Goal: Task Accomplishment & Management: Manage account settings

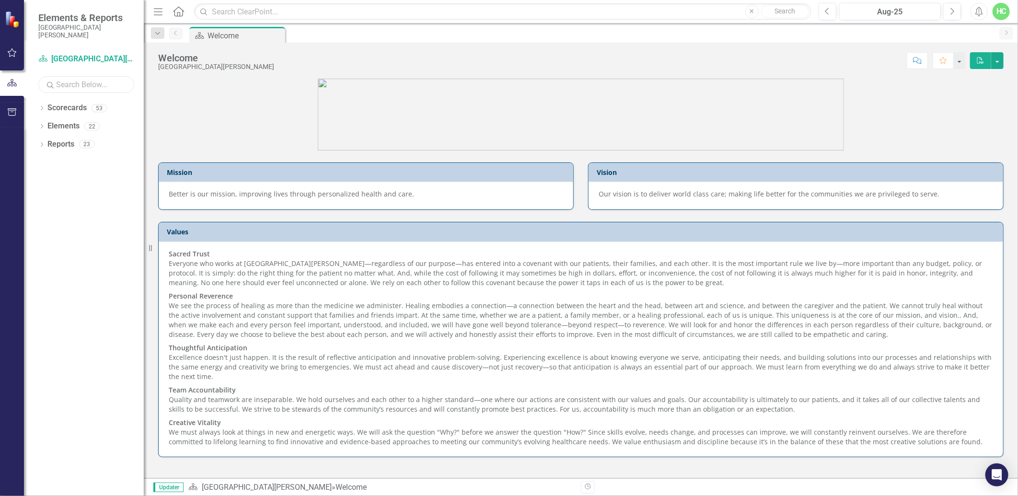
click at [73, 85] on input "text" at bounding box center [86, 84] width 96 height 17
click at [49, 84] on icon "Search" at bounding box center [51, 84] width 10 height 9
click at [42, 111] on icon "Dropdown" at bounding box center [41, 108] width 7 height 5
click at [40, 126] on icon "Dropdown" at bounding box center [41, 127] width 7 height 5
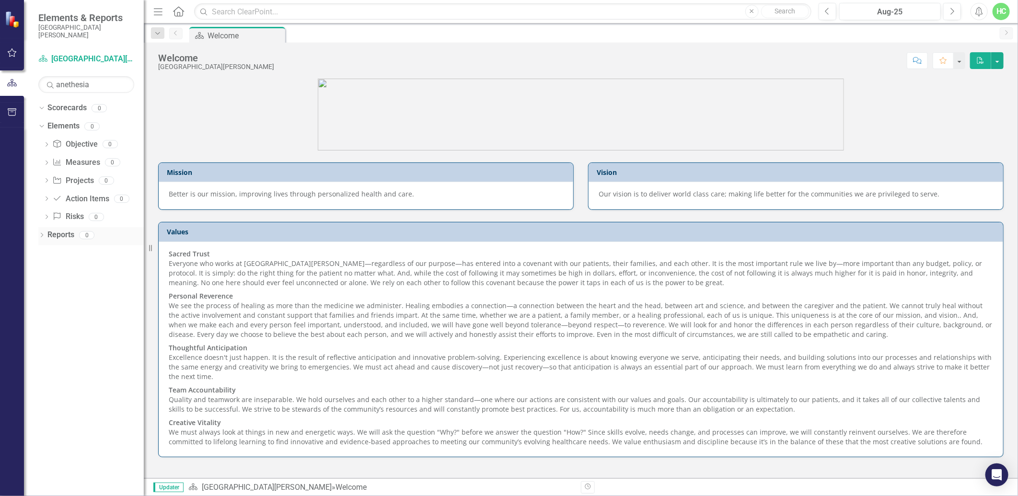
click at [41, 237] on icon "Dropdown" at bounding box center [41, 235] width 7 height 5
click at [104, 85] on input "anethesia" at bounding box center [86, 84] width 96 height 17
drag, startPoint x: 104, startPoint y: 85, endPoint x: 46, endPoint y: 94, distance: 59.2
click at [46, 94] on div "Scorecard [GEOGRAPHIC_DATA][PERSON_NAME] Search anethesia Sorry, no results fou…" at bounding box center [84, 273] width 120 height 445
click at [49, 86] on icon "Search" at bounding box center [51, 84] width 10 height 9
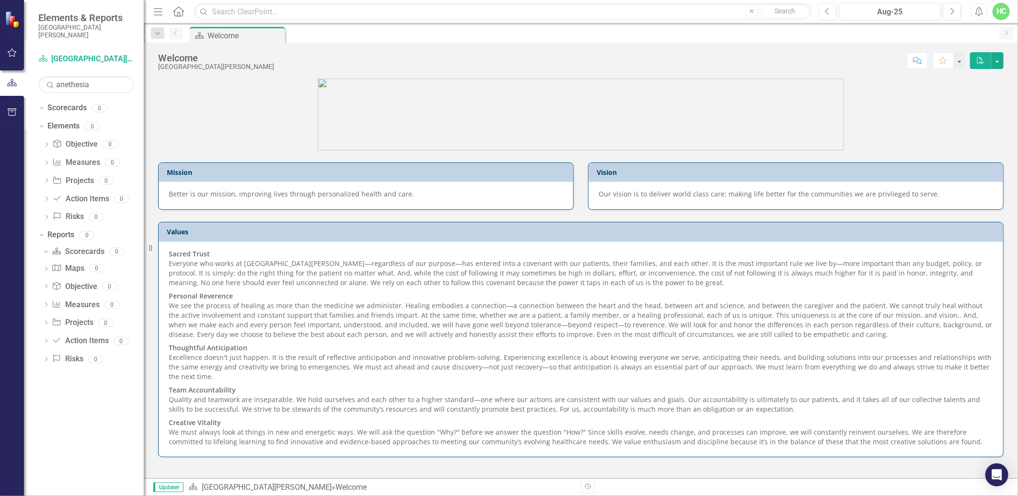
click at [49, 86] on icon "Search" at bounding box center [51, 84] width 10 height 9
drag, startPoint x: 92, startPoint y: 89, endPoint x: 39, endPoint y: 87, distance: 52.7
click at [39, 87] on input "anethesia" at bounding box center [86, 84] width 96 height 17
type input "Anesthesia"
click at [54, 87] on icon "Search" at bounding box center [51, 84] width 10 height 9
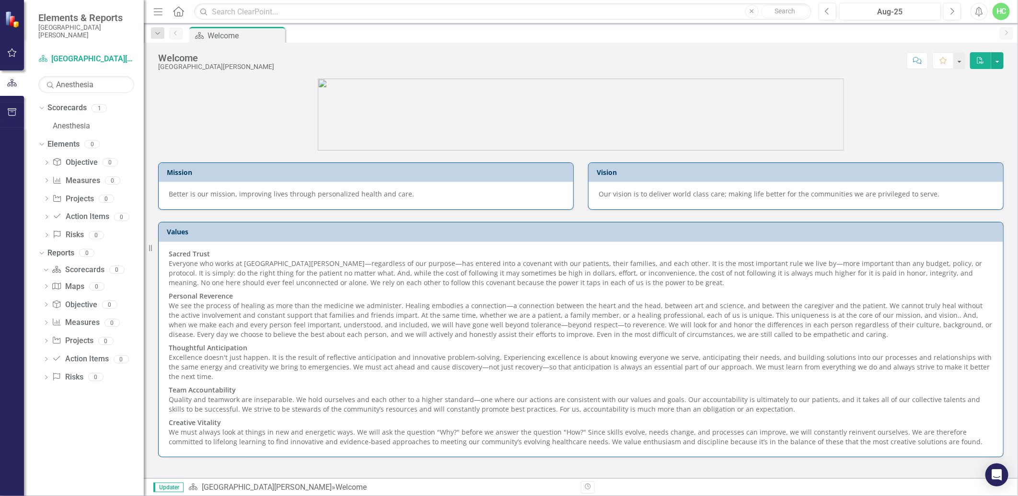
click at [54, 87] on icon "Search" at bounding box center [51, 84] width 10 height 9
copy div "Center Search"
click at [12, 60] on button "button" at bounding box center [12, 53] width 22 height 20
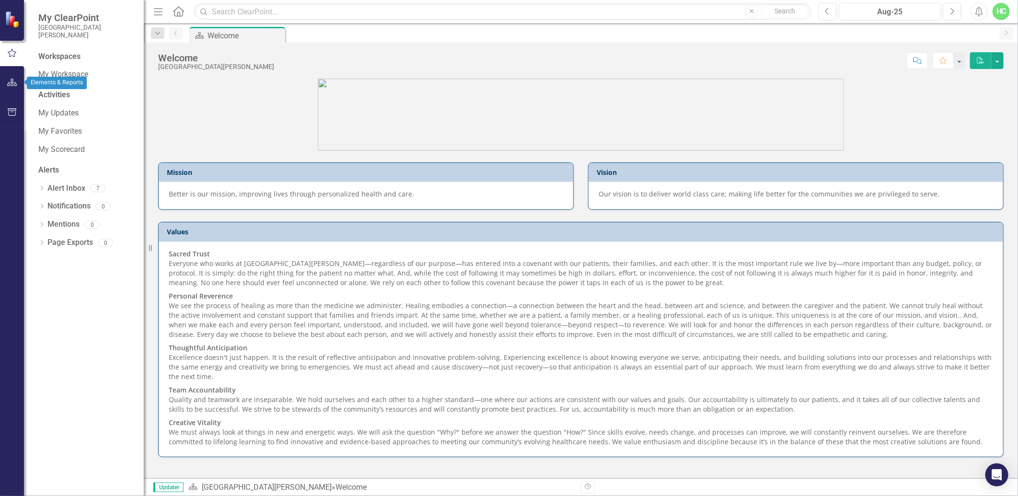
click at [12, 81] on icon "button" at bounding box center [12, 83] width 10 height 8
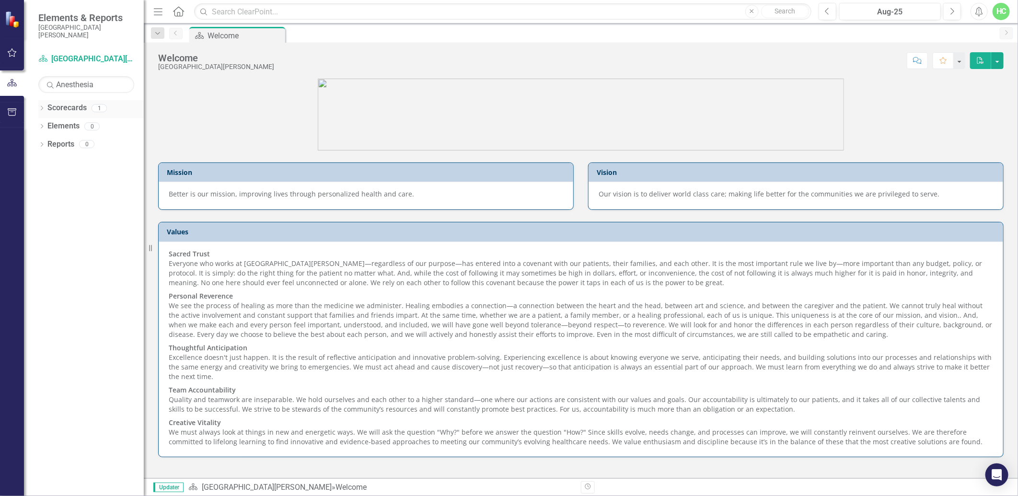
click at [45, 109] on div "Dropdown Scorecards 1" at bounding box center [90, 109] width 105 height 18
click at [61, 106] on link "Scorecards" at bounding box center [66, 108] width 39 height 11
drag, startPoint x: 93, startPoint y: 113, endPoint x: 101, endPoint y: 115, distance: 8.0
click at [101, 115] on div "Scorecards 1" at bounding box center [95, 109] width 96 height 18
drag, startPoint x: 101, startPoint y: 115, endPoint x: 98, endPoint y: 110, distance: 6.0
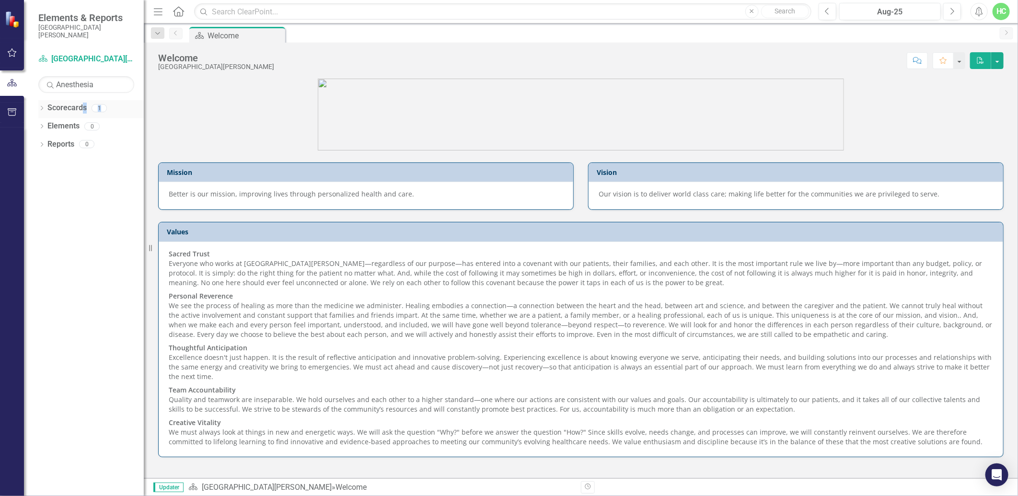
click at [98, 110] on div "1" at bounding box center [99, 108] width 15 height 8
drag, startPoint x: 98, startPoint y: 110, endPoint x: 42, endPoint y: 110, distance: 55.6
click at [42, 110] on icon "Dropdown" at bounding box center [41, 108] width 7 height 5
click at [59, 126] on link "Anesthesia" at bounding box center [98, 126] width 91 height 11
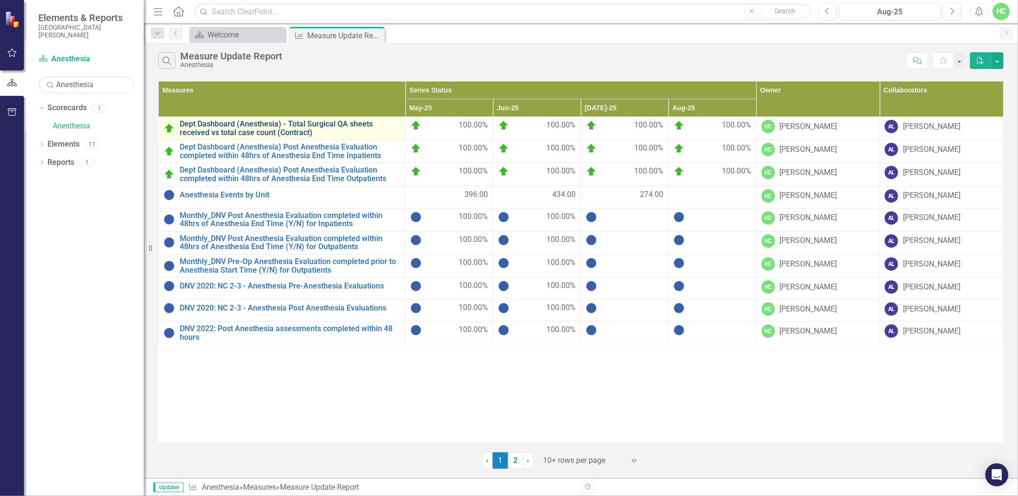
click at [323, 130] on link "Dept Dashboard (Anesthesia) - Total Surgical QA sheets received vs total case c…" at bounding box center [290, 128] width 220 height 17
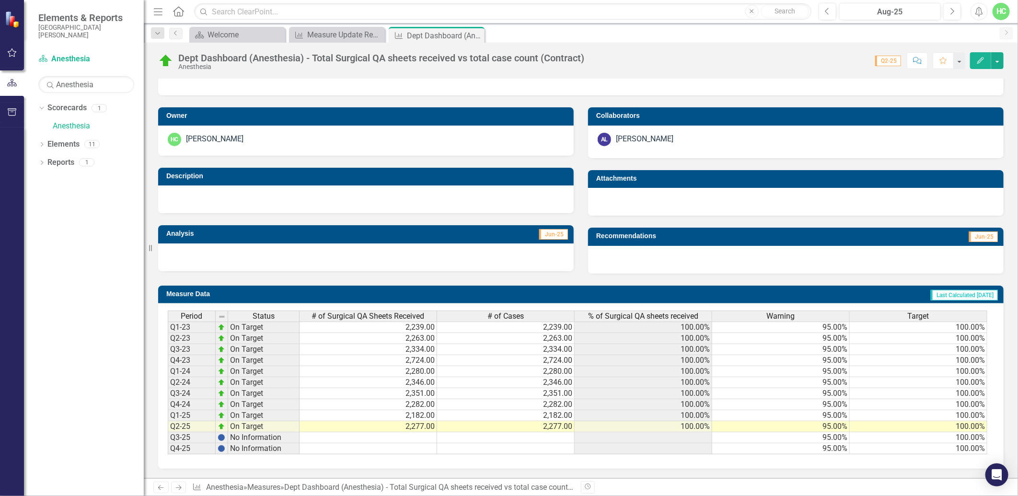
click at [183, 485] on link "Next" at bounding box center [178, 486] width 15 height 11
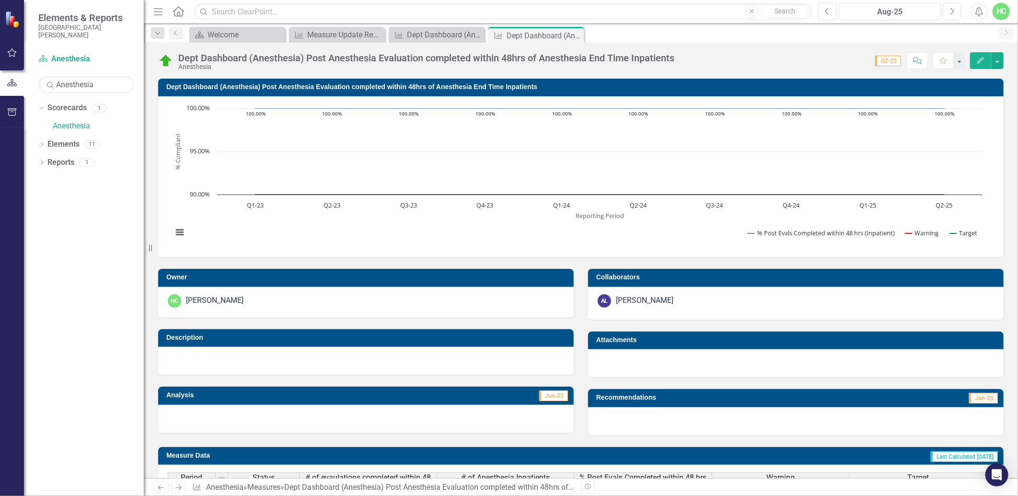
scroll to position [175, 0]
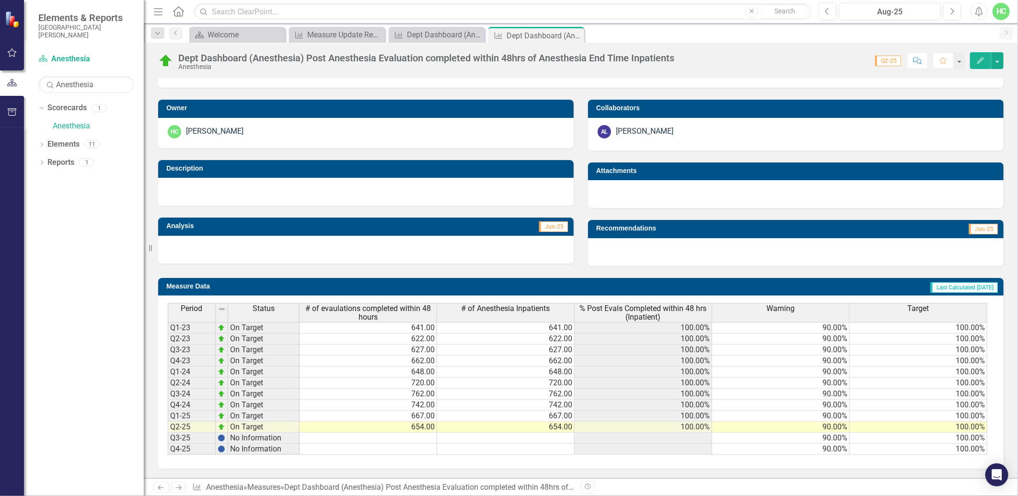
click at [177, 489] on icon "Next" at bounding box center [178, 487] width 8 height 6
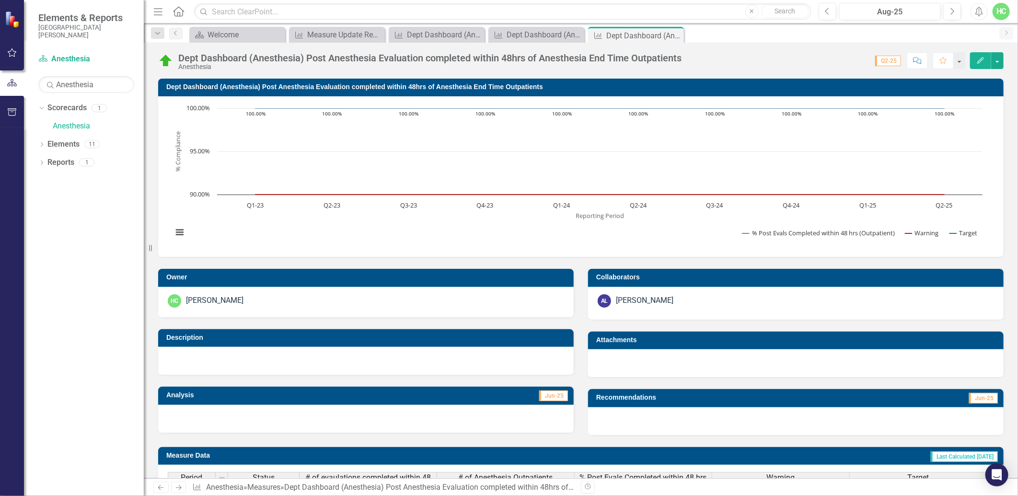
scroll to position [175, 0]
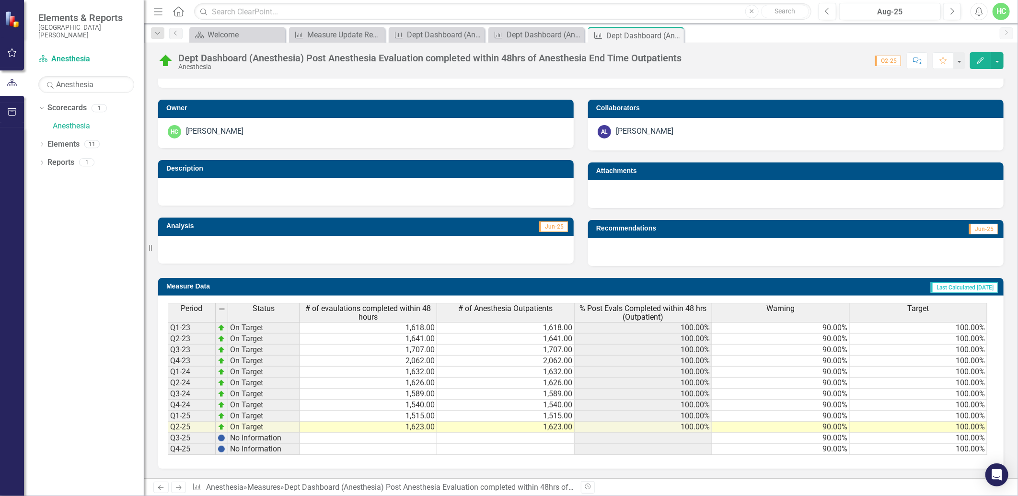
click at [178, 490] on icon "Next" at bounding box center [178, 487] width 8 height 6
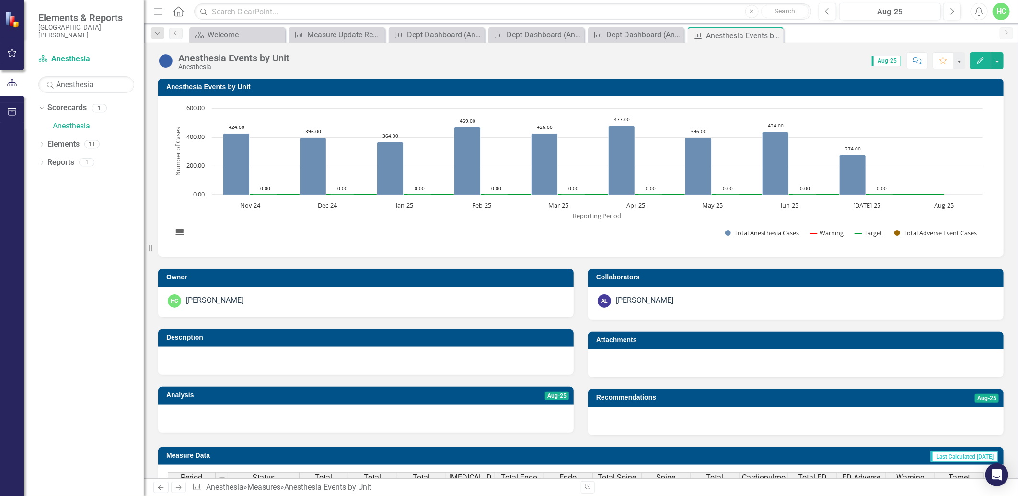
scroll to position [319, 0]
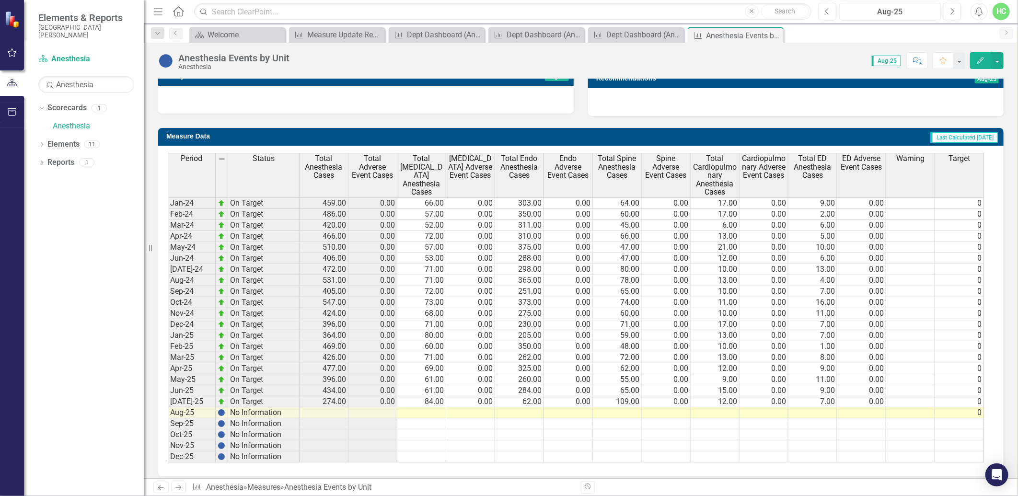
click at [187, 489] on div "Previous Next Measure Anesthesia » Measures » Anesthesia Events by Unit" at bounding box center [363, 486] width 420 height 11
click at [186, 489] on div "Previous Next Measure Anesthesia » Measures » Anesthesia Events by Unit" at bounding box center [363, 486] width 420 height 11
click at [183, 492] on link "Next" at bounding box center [178, 486] width 15 height 11
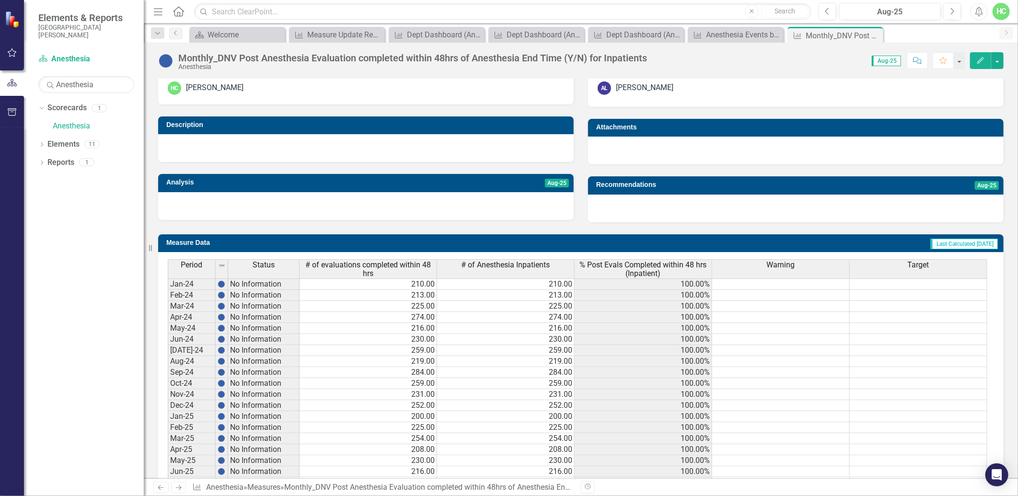
scroll to position [308, 0]
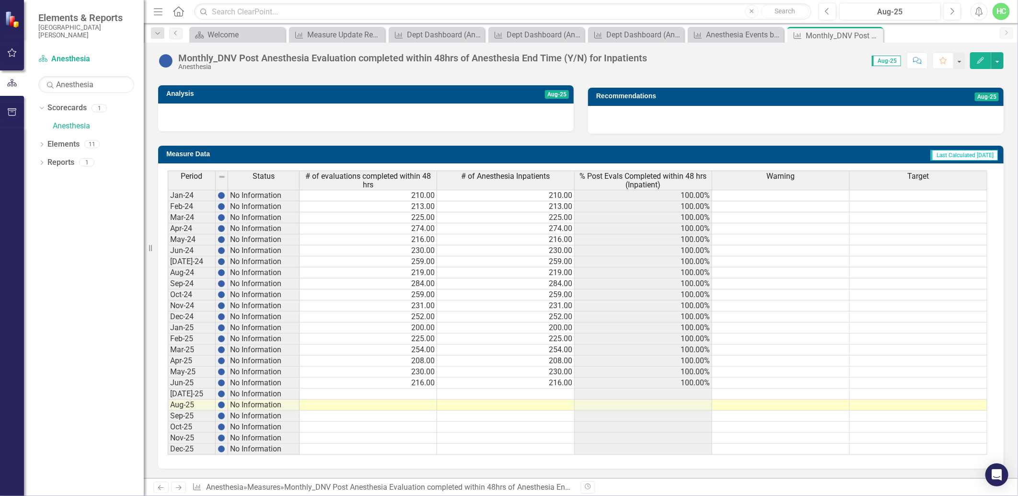
click at [181, 486] on icon "Next" at bounding box center [178, 487] width 8 height 6
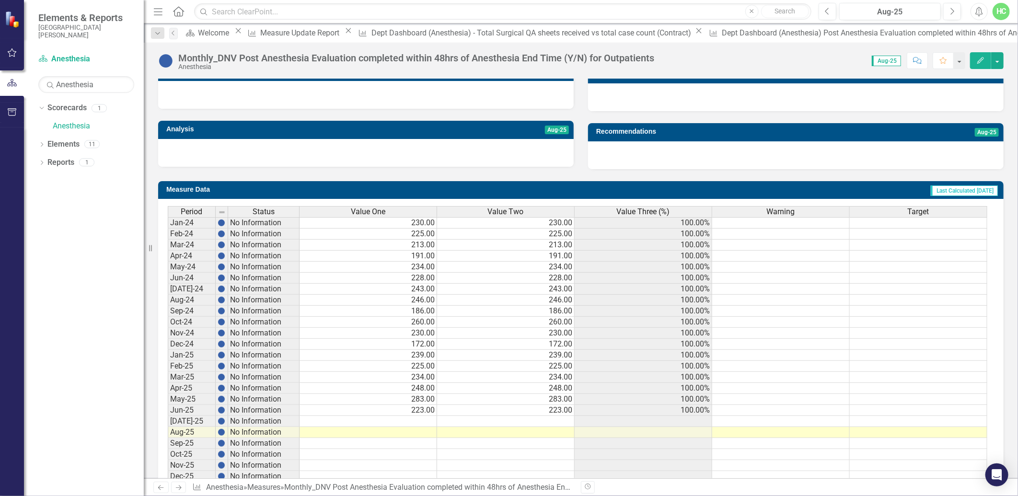
scroll to position [300, 0]
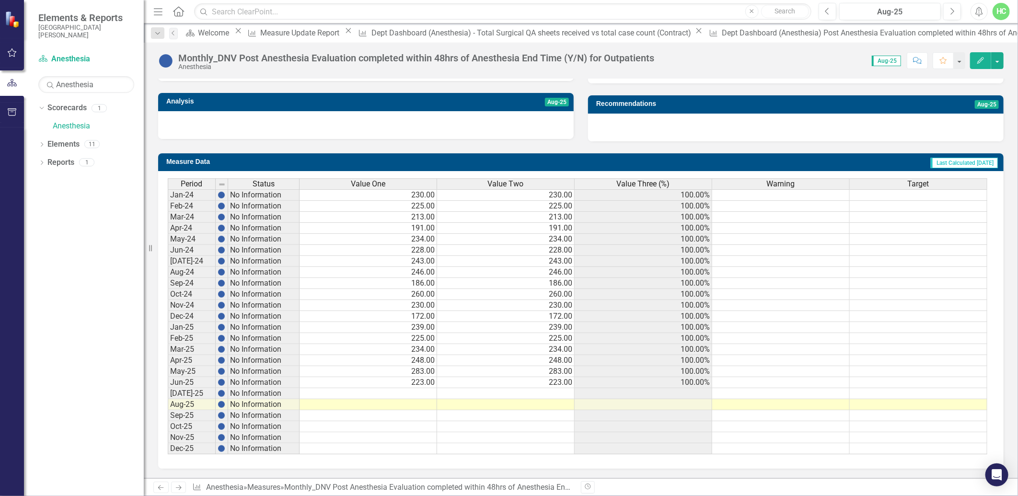
click at [181, 492] on link "Next" at bounding box center [178, 486] width 15 height 11
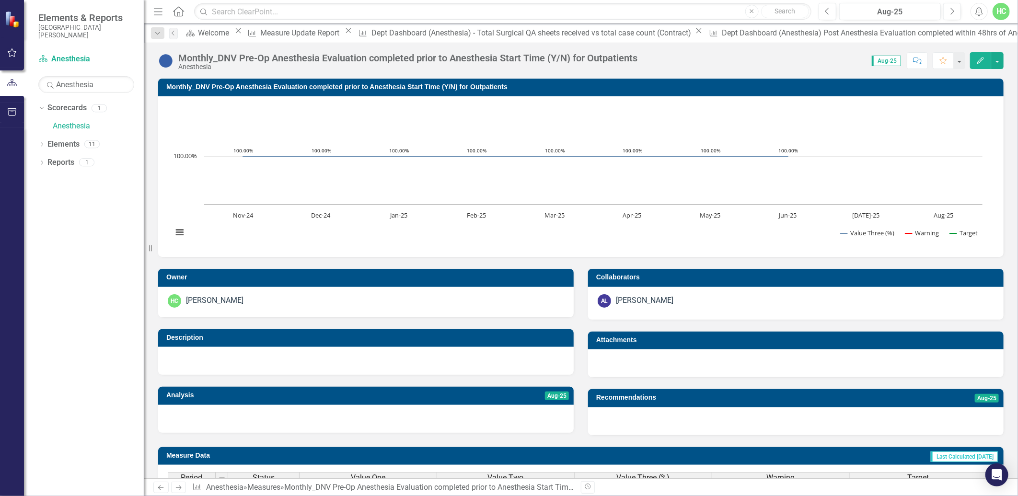
scroll to position [1, 0]
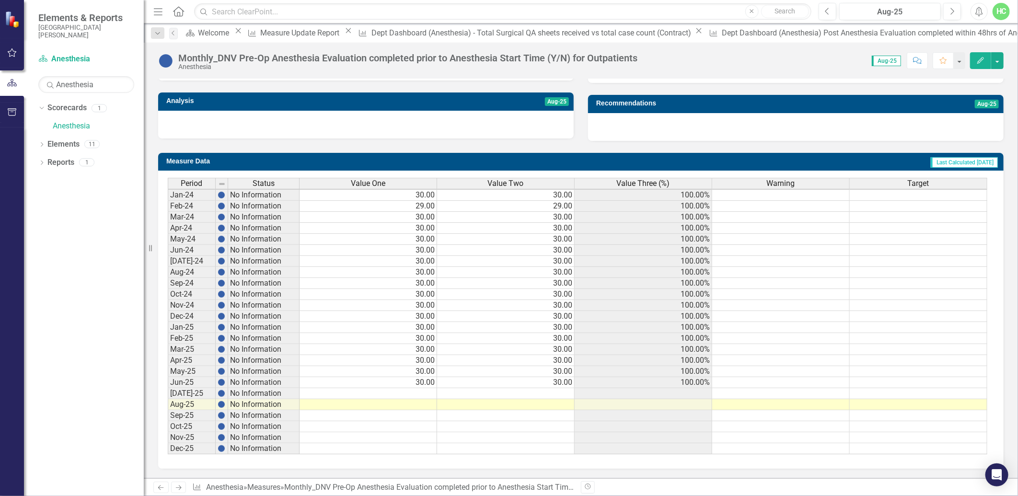
click at [182, 487] on icon "Next" at bounding box center [178, 487] width 8 height 6
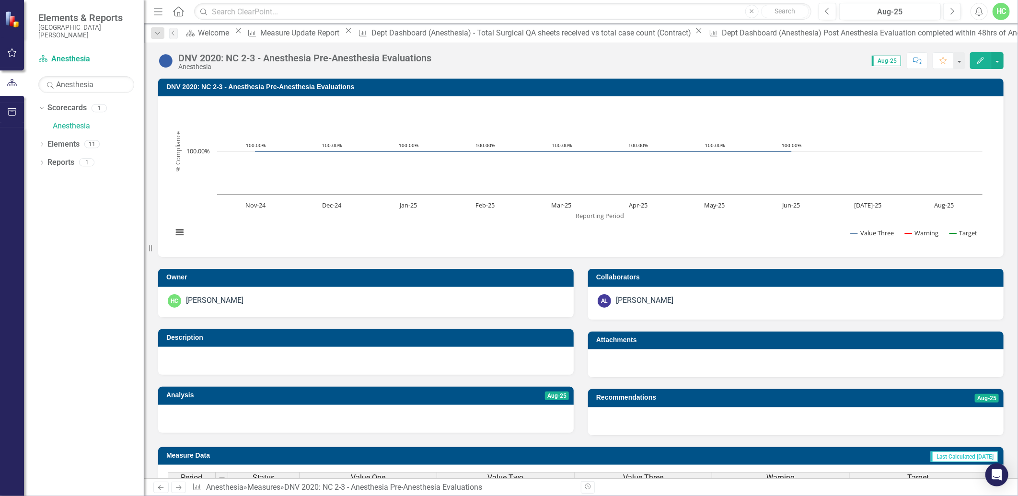
scroll to position [300, 0]
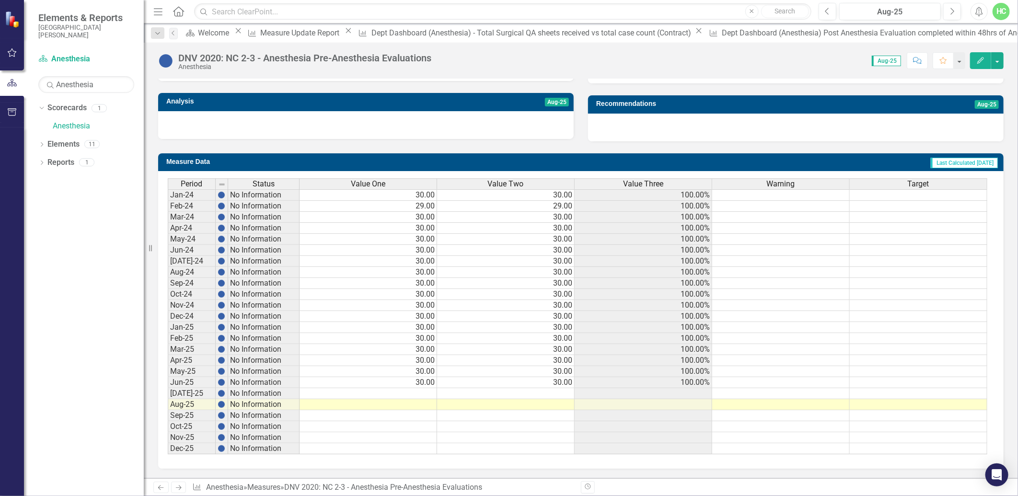
click at [183, 491] on link "Next" at bounding box center [178, 486] width 15 height 11
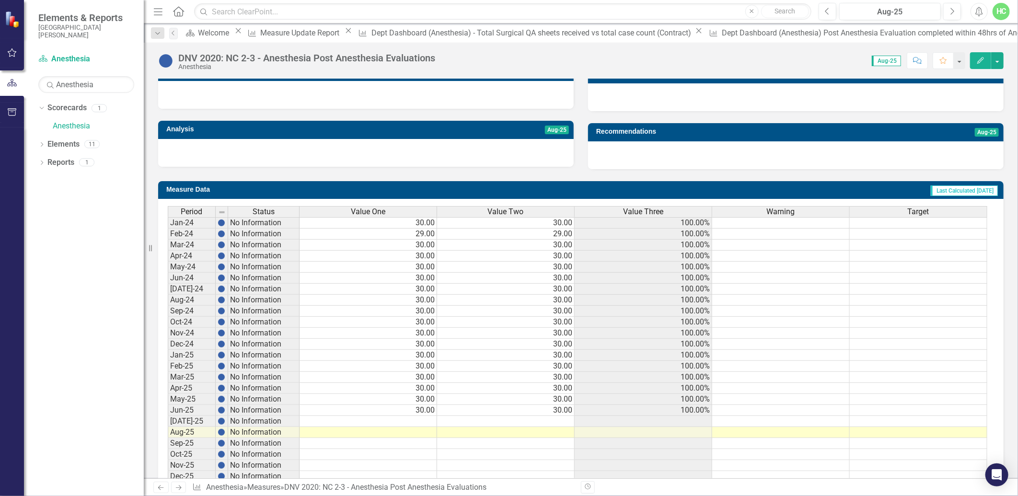
scroll to position [300, 0]
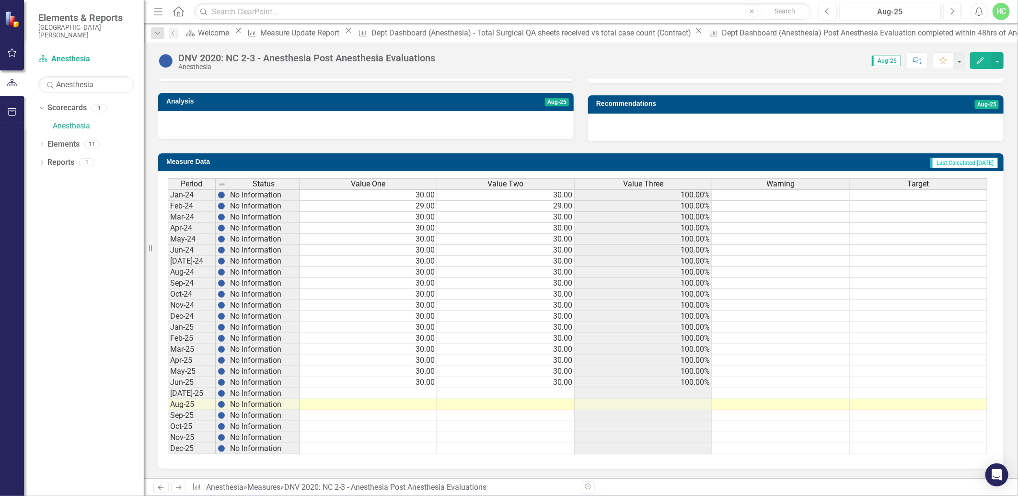
click at [178, 489] on icon "Next" at bounding box center [178, 487] width 8 height 6
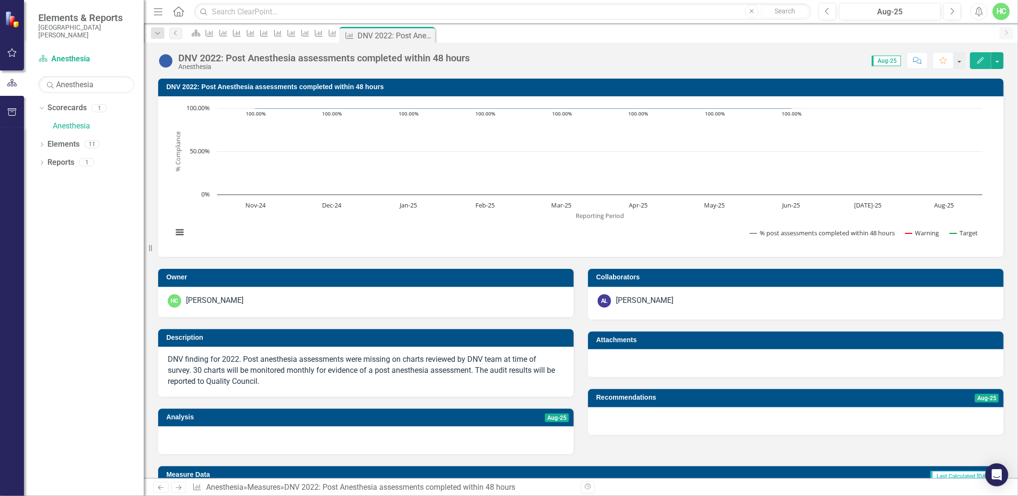
scroll to position [319, 0]
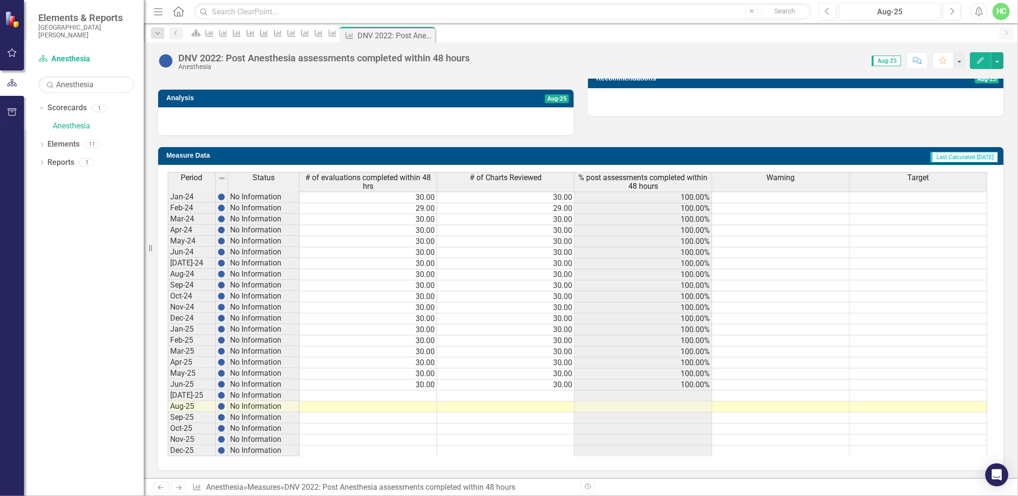
click at [183, 486] on icon "Next" at bounding box center [178, 487] width 8 height 6
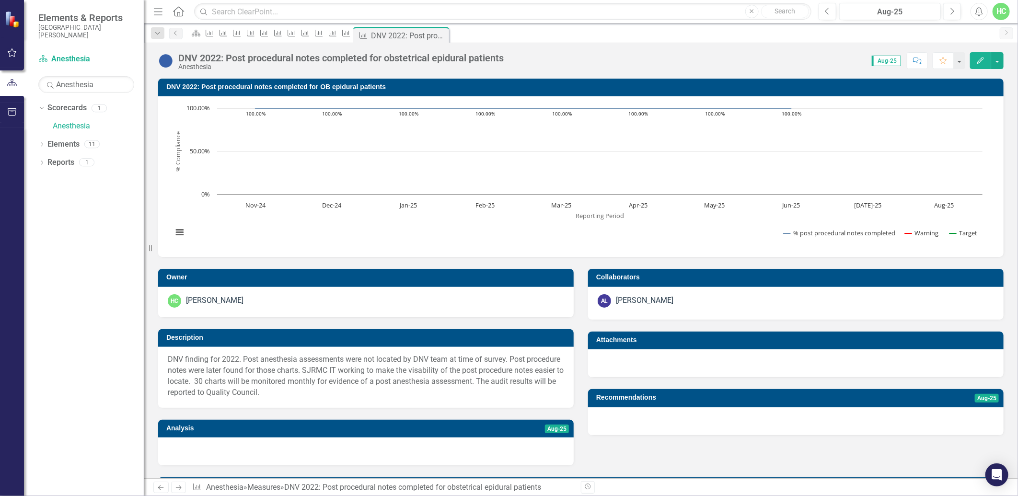
scroll to position [1, 0]
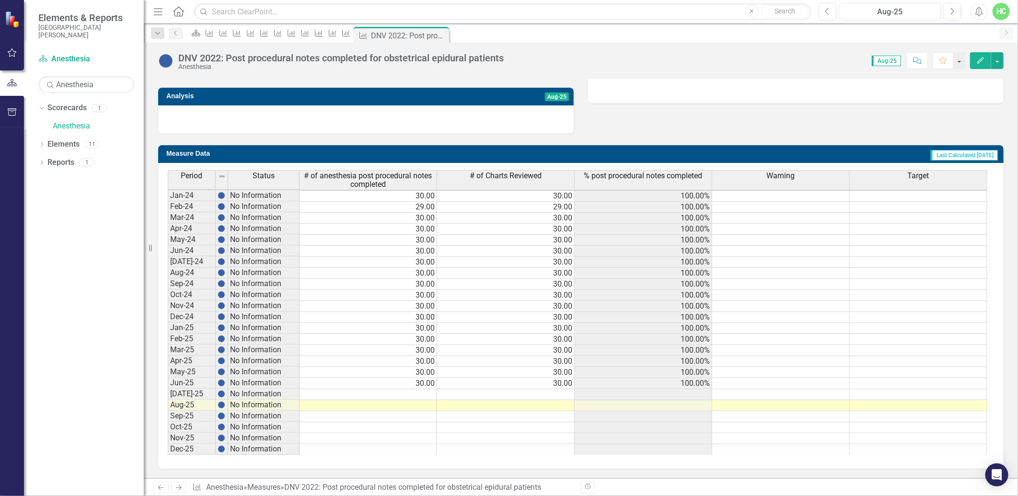
click at [180, 487] on icon "Next" at bounding box center [178, 487] width 8 height 6
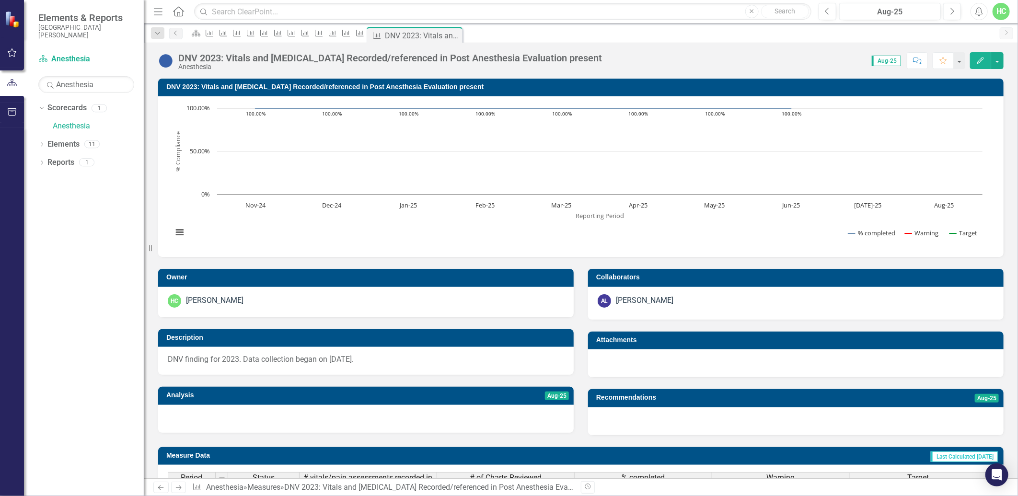
scroll to position [1, 0]
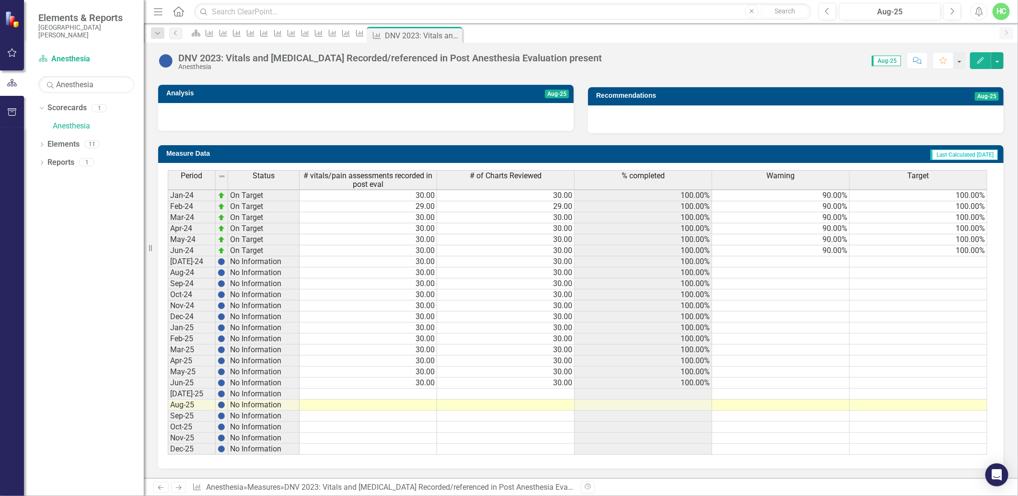
click at [179, 489] on icon "Next" at bounding box center [178, 487] width 8 height 6
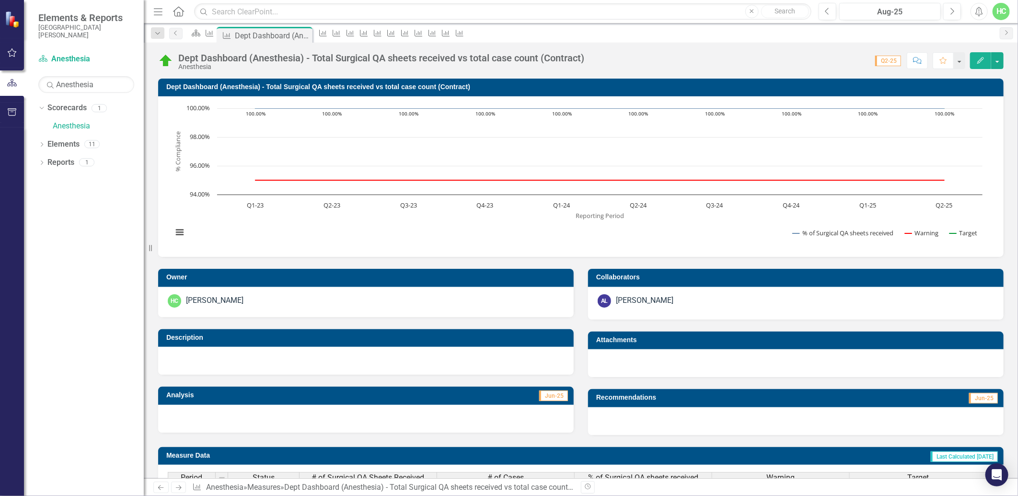
scroll to position [168, 0]
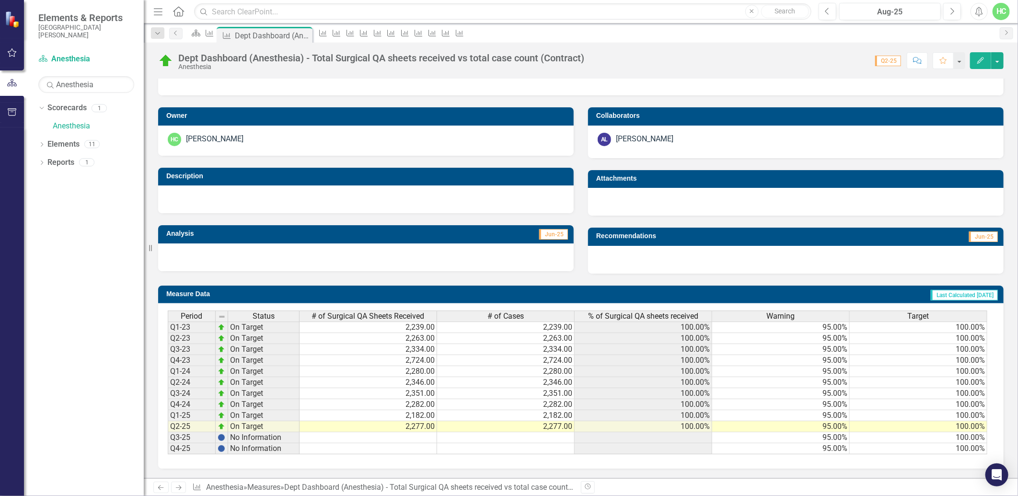
click at [179, 488] on icon "Next" at bounding box center [178, 487] width 8 height 6
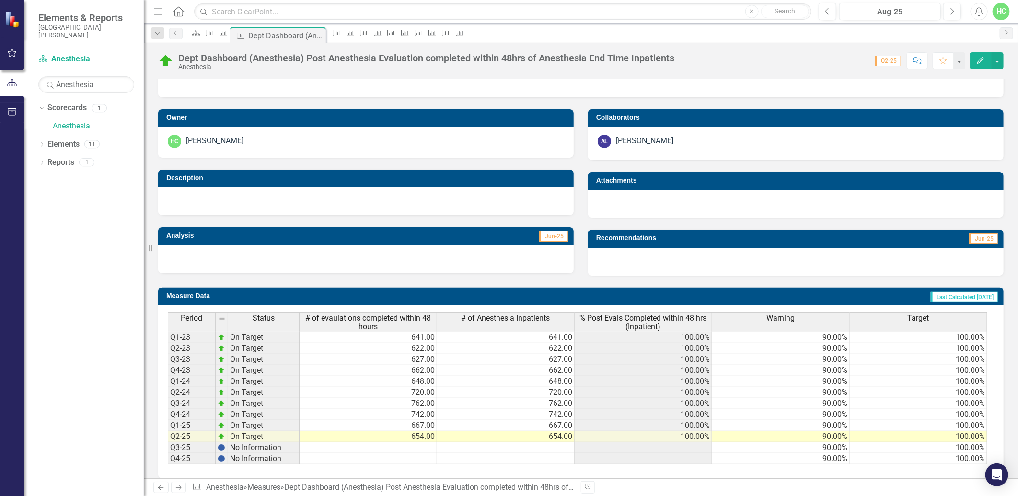
scroll to position [175, 0]
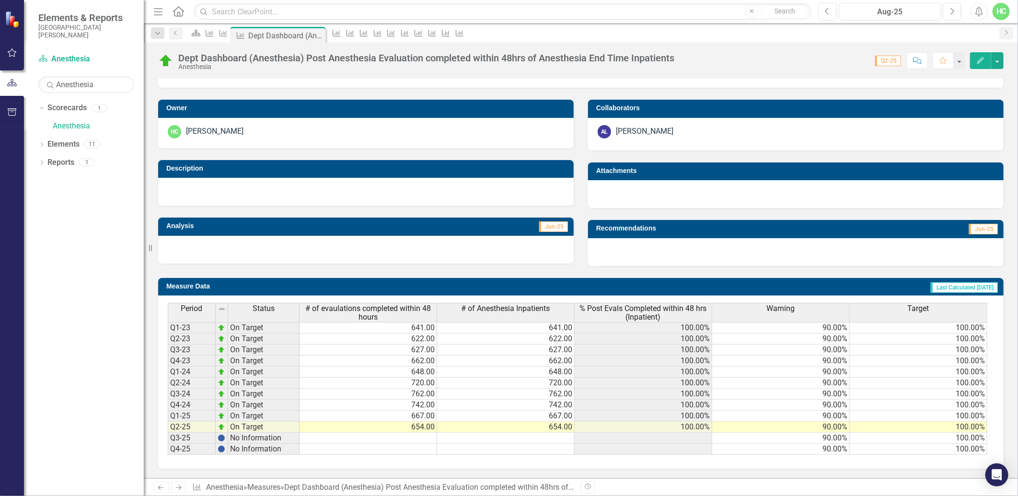
click at [181, 487] on icon at bounding box center [179, 487] width 6 height 5
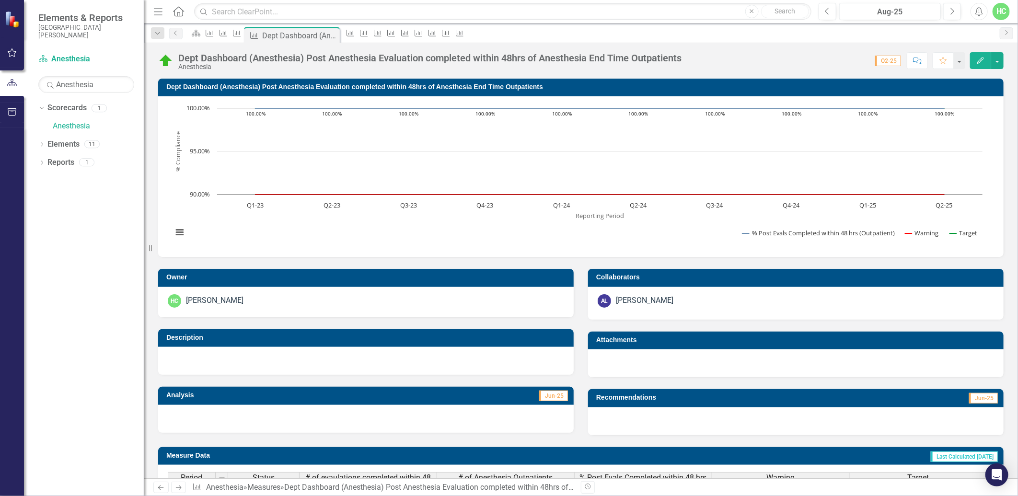
scroll to position [1, 0]
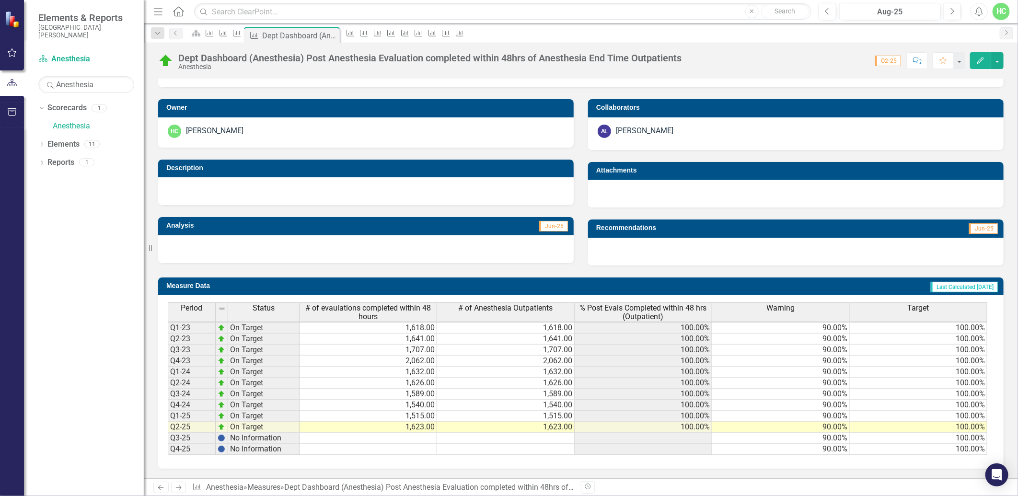
click at [178, 485] on icon "Next" at bounding box center [178, 487] width 8 height 6
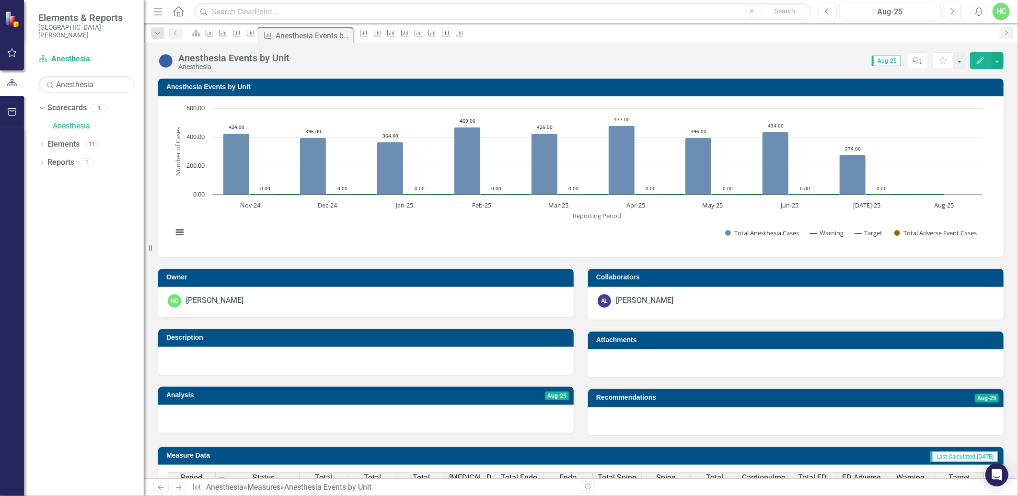
scroll to position [1, 0]
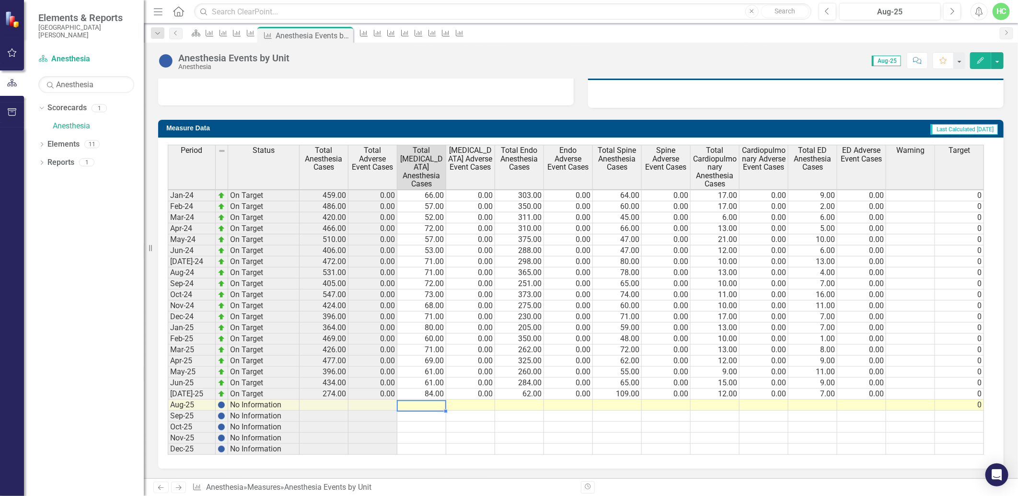
click at [436, 400] on td at bounding box center [421, 405] width 49 height 11
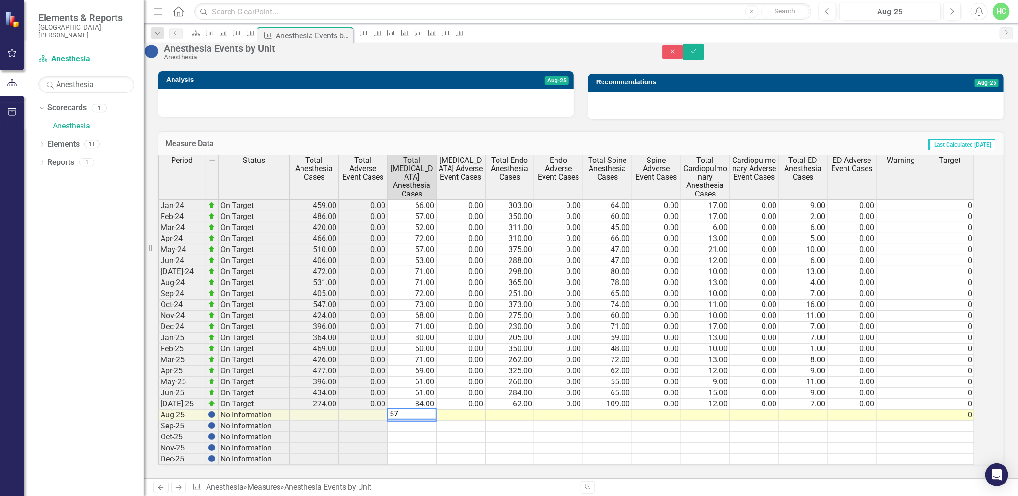
click at [463, 410] on td at bounding box center [460, 415] width 49 height 11
type textarea "0"
click at [704, 53] on button "Save" at bounding box center [693, 52] width 21 height 17
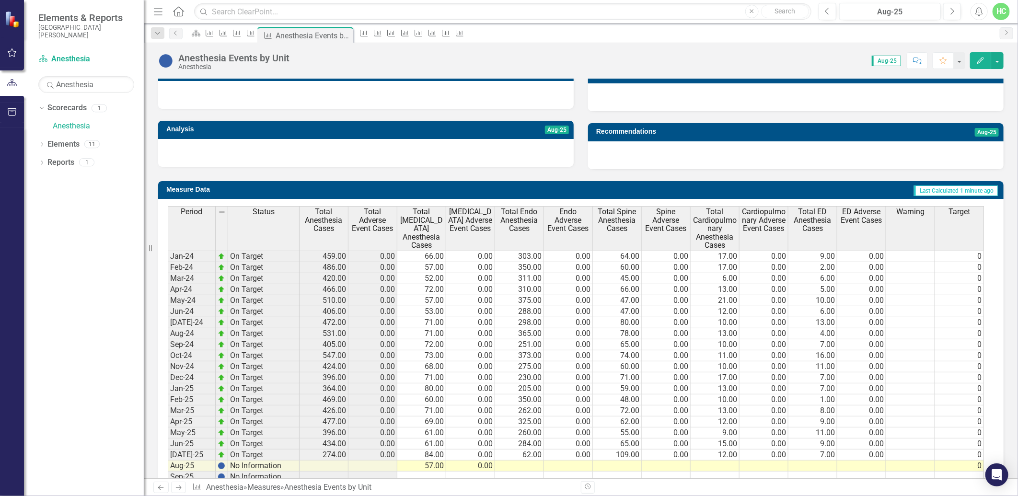
scroll to position [319, 0]
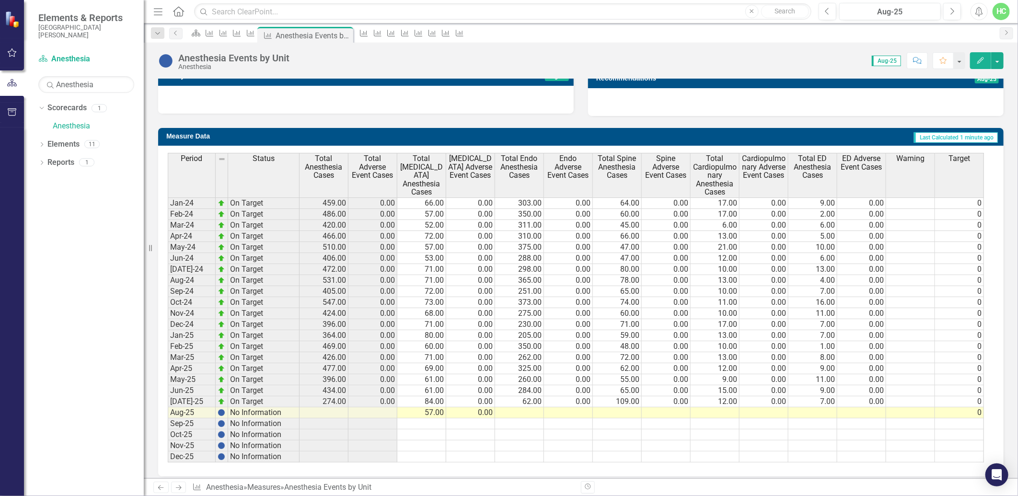
click at [619, 416] on td at bounding box center [617, 412] width 49 height 11
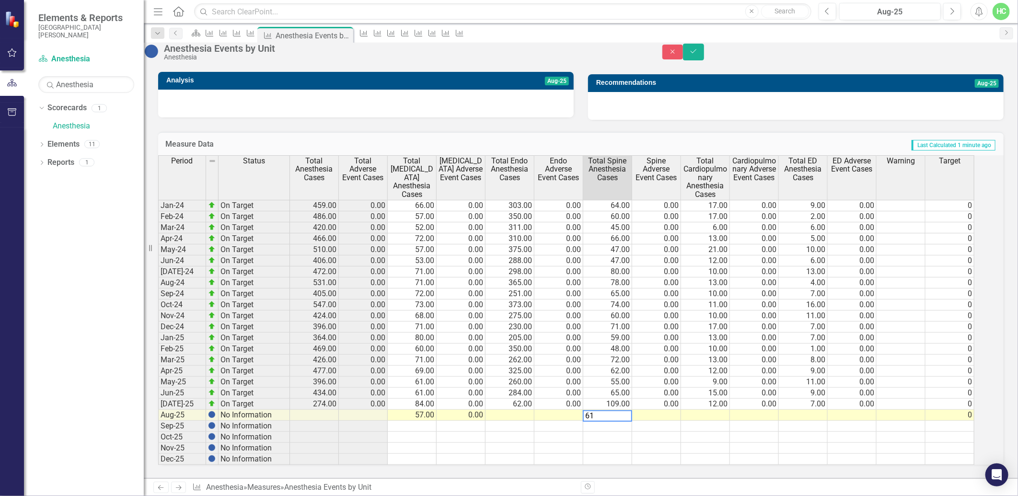
click at [667, 417] on td at bounding box center [656, 415] width 49 height 11
type textarea "0"
click at [698, 55] on icon "Save" at bounding box center [693, 51] width 9 height 7
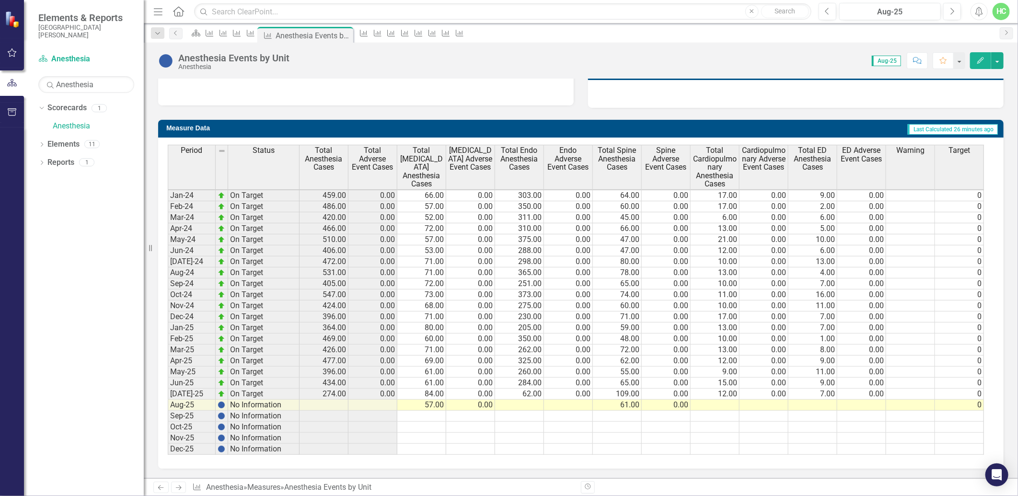
scroll to position [333, 0]
click at [183, 491] on icon "Next" at bounding box center [178, 487] width 8 height 6
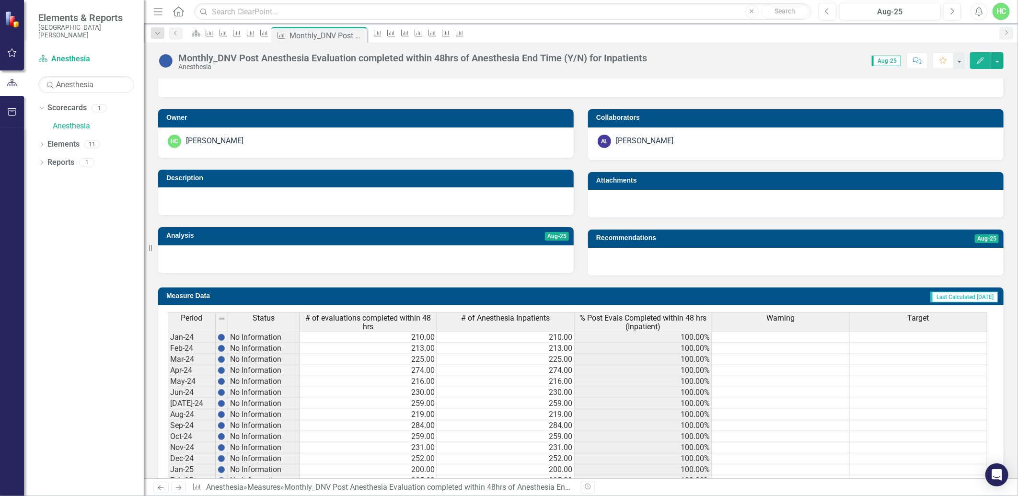
scroll to position [266, 0]
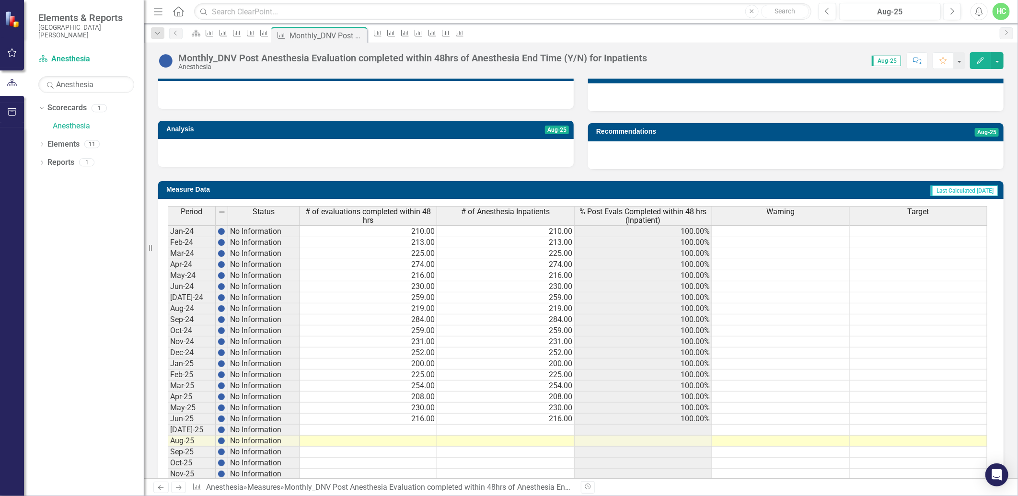
click at [179, 485] on icon "Next" at bounding box center [178, 487] width 8 height 6
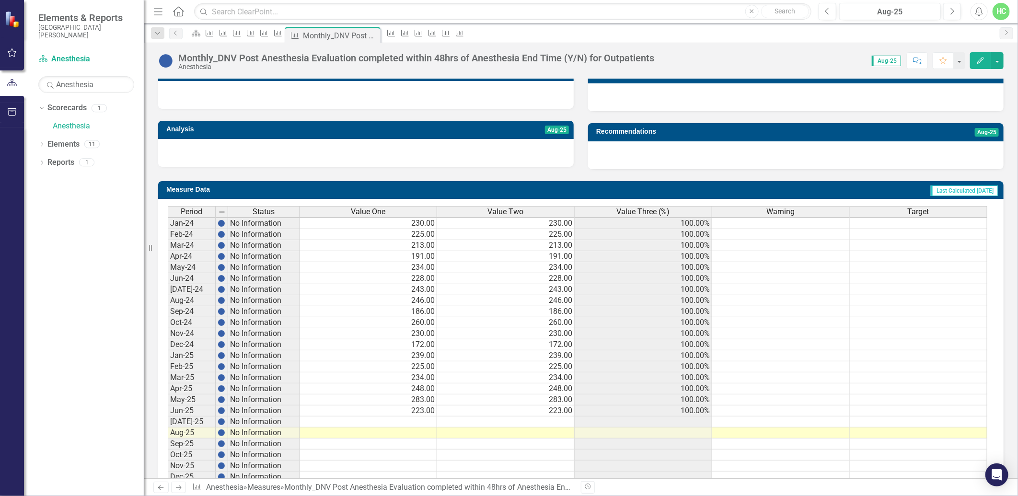
scroll to position [300, 0]
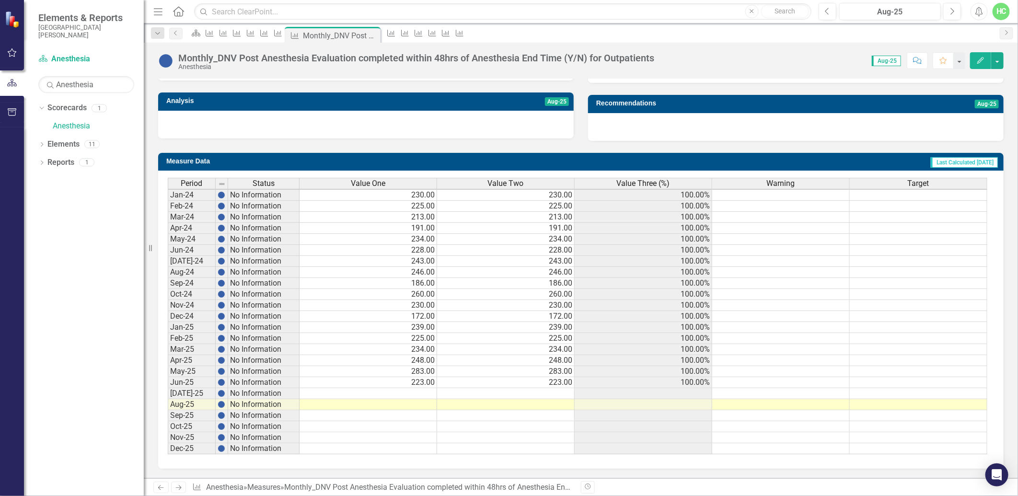
click at [178, 487] on icon "Next" at bounding box center [178, 487] width 8 height 6
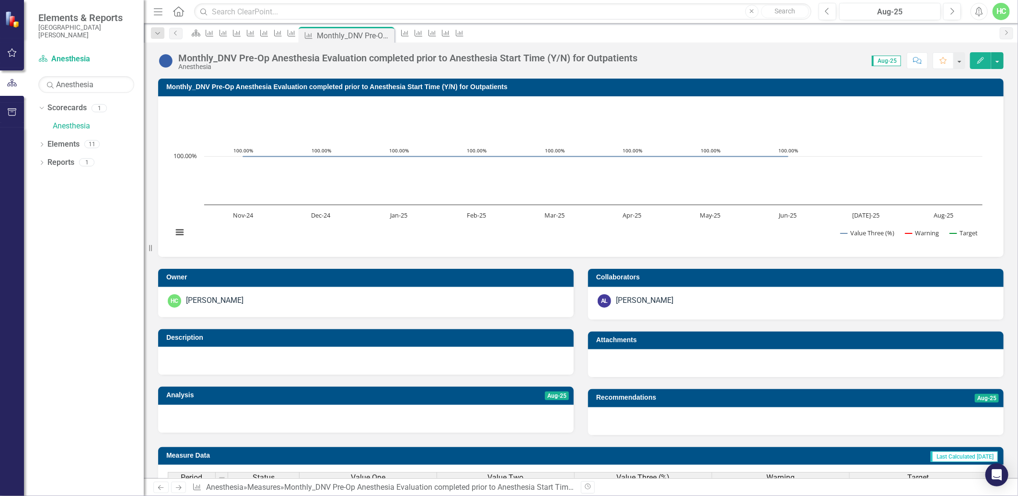
scroll to position [1, 0]
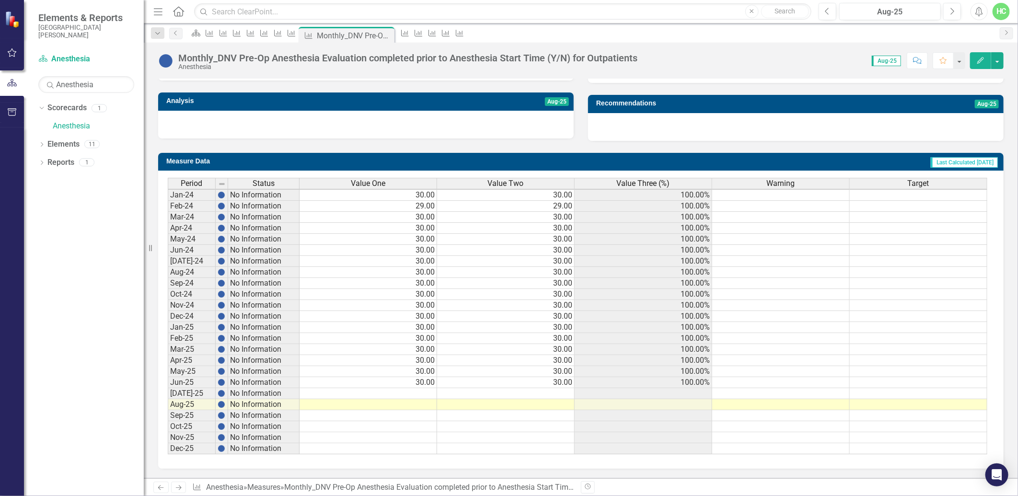
click at [177, 491] on icon "Next" at bounding box center [178, 487] width 8 height 6
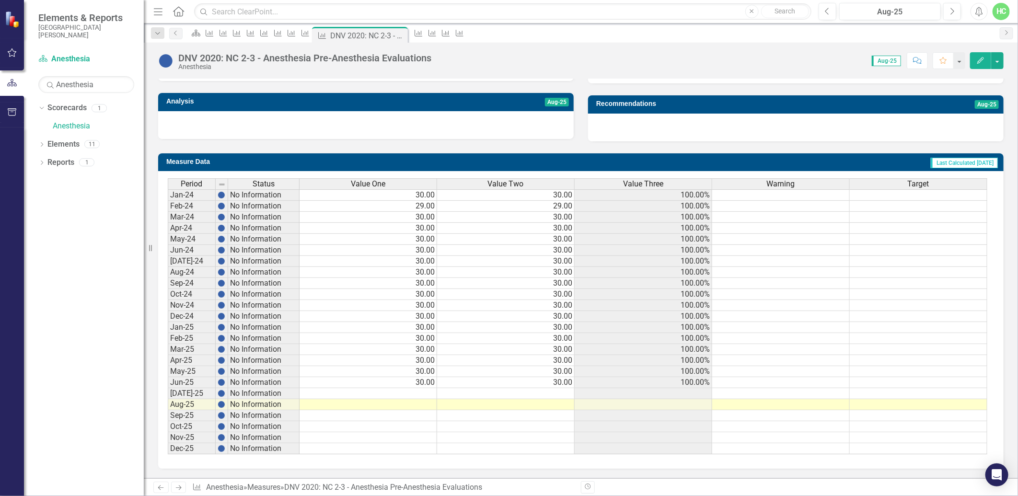
scroll to position [87, 0]
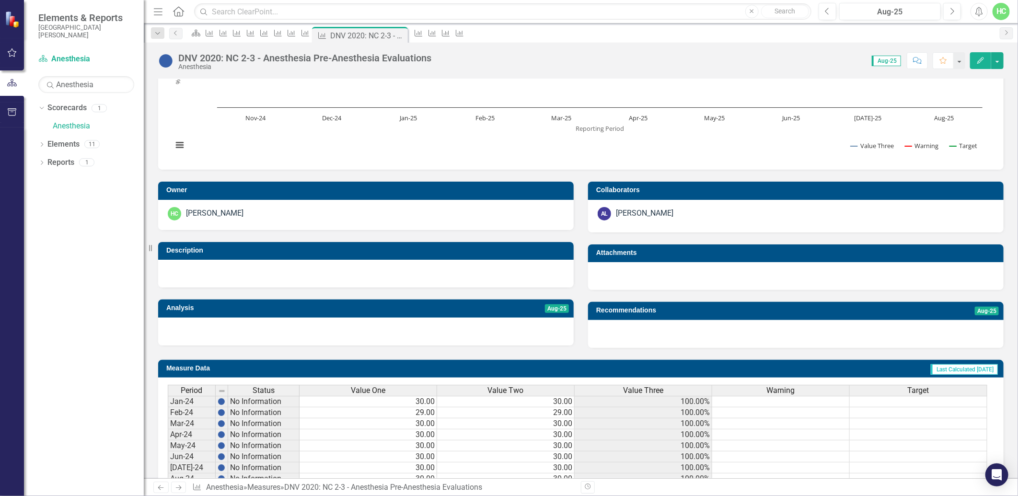
click at [179, 490] on icon at bounding box center [179, 487] width 6 height 5
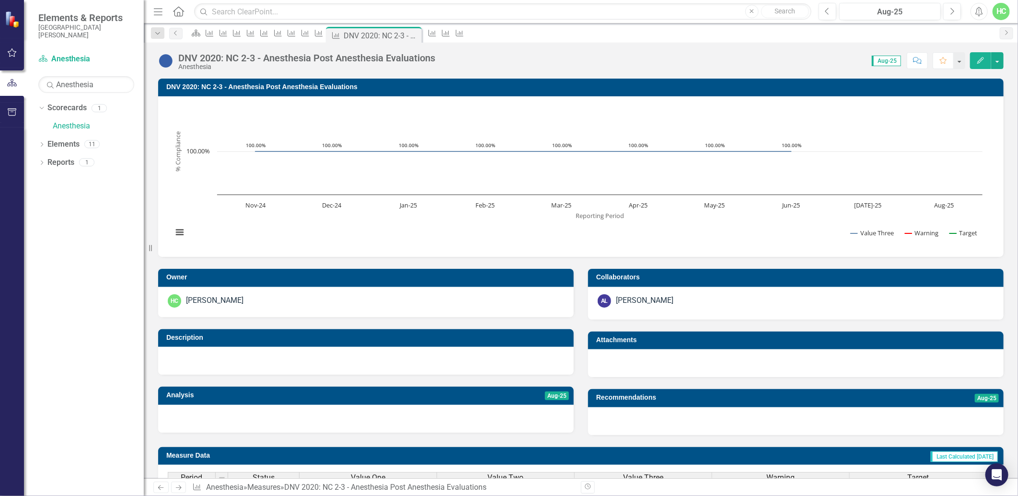
scroll to position [266, 0]
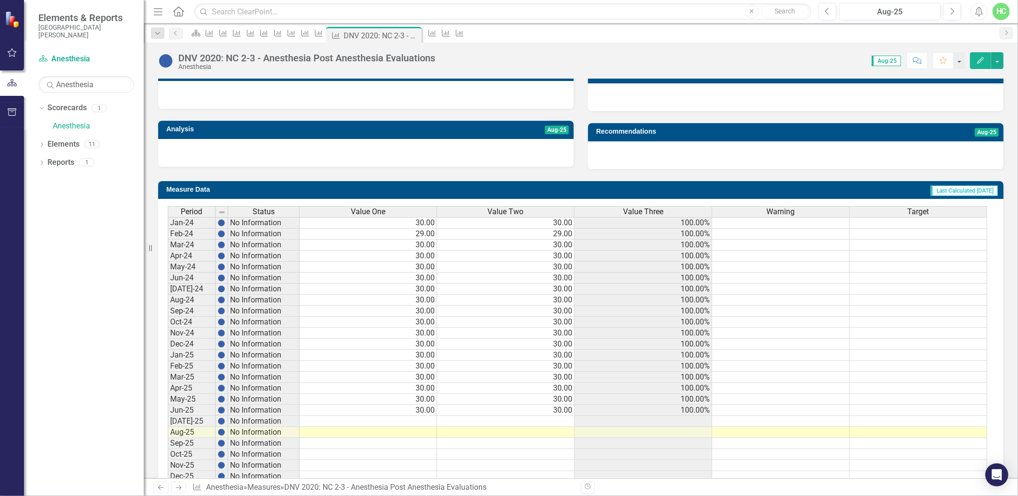
click at [179, 492] on link "Next" at bounding box center [178, 486] width 15 height 11
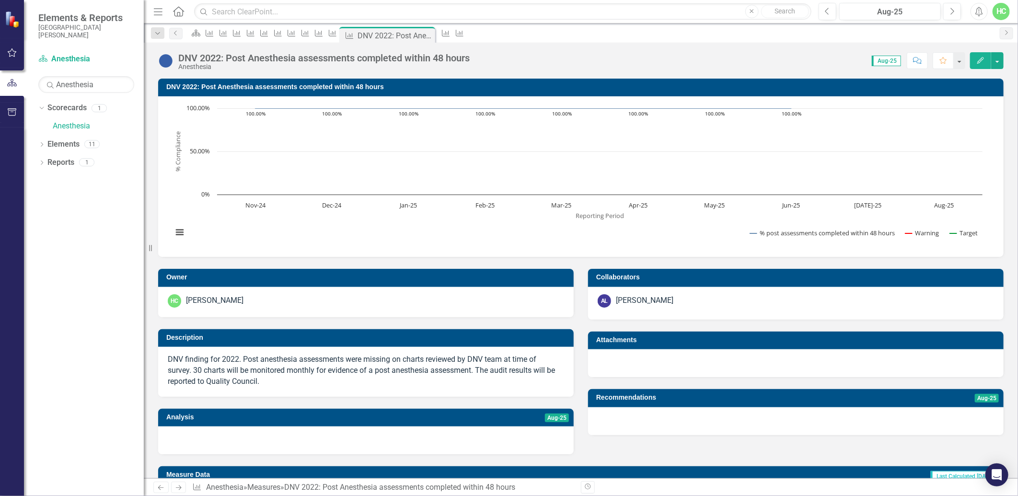
scroll to position [266, 0]
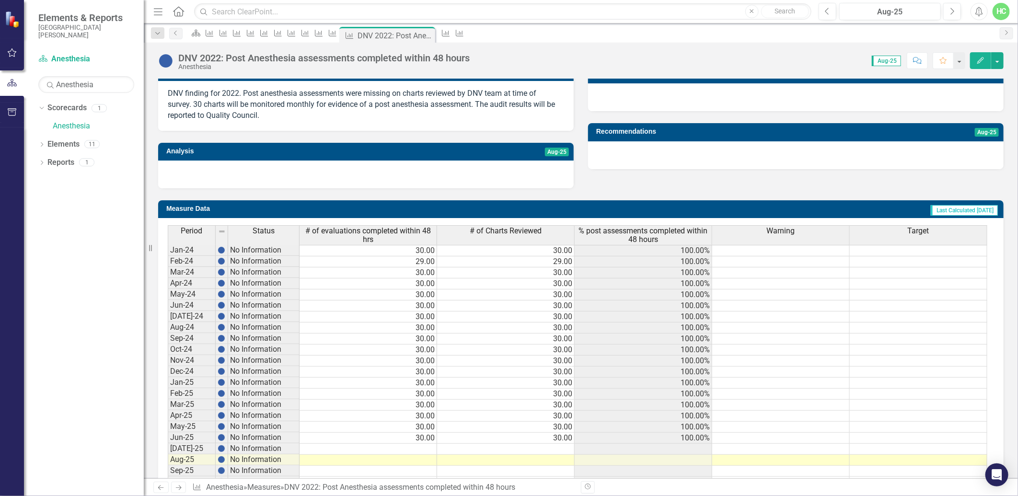
click at [181, 488] on icon at bounding box center [179, 487] width 6 height 5
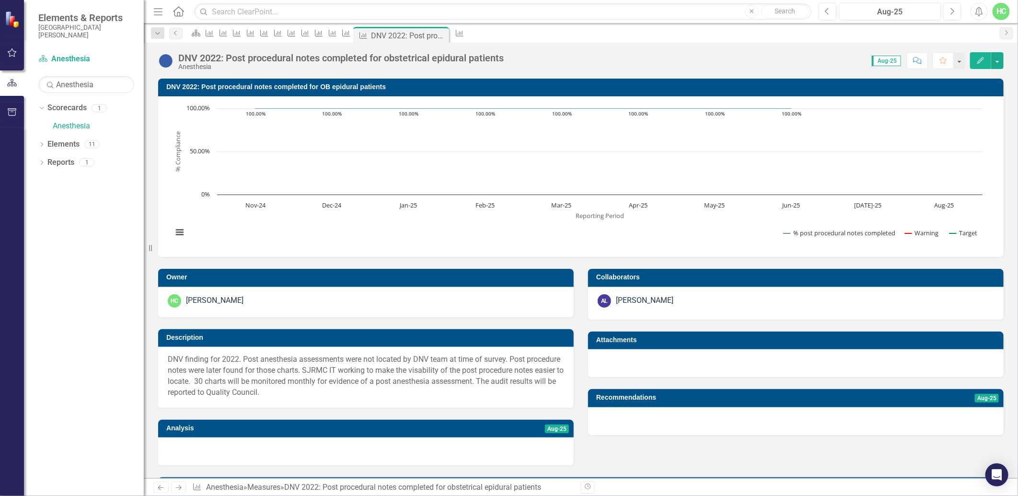
scroll to position [338, 0]
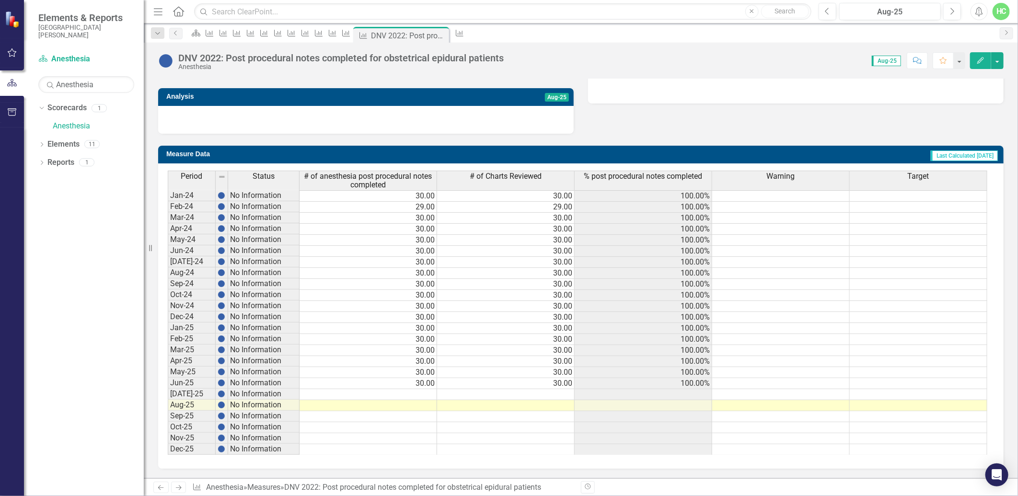
click at [181, 491] on icon "Next" at bounding box center [178, 487] width 8 height 6
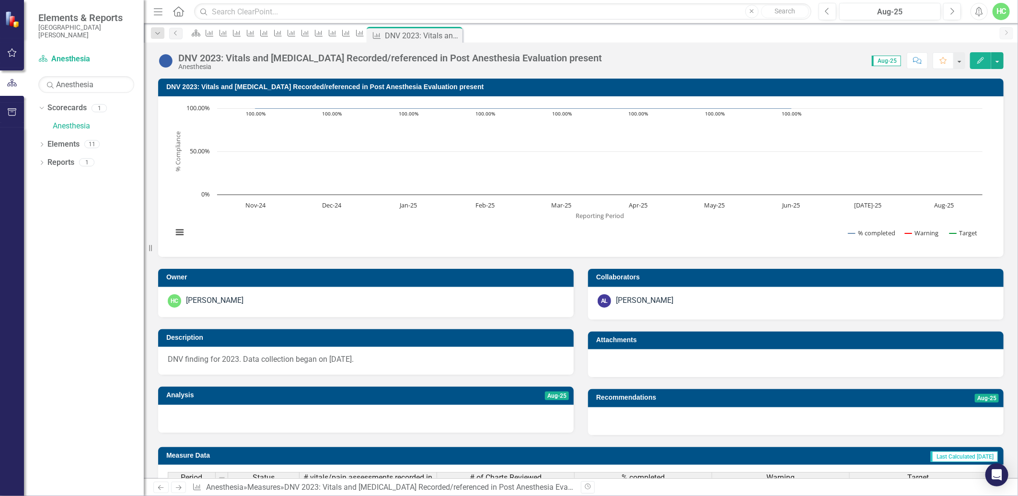
scroll to position [1, 0]
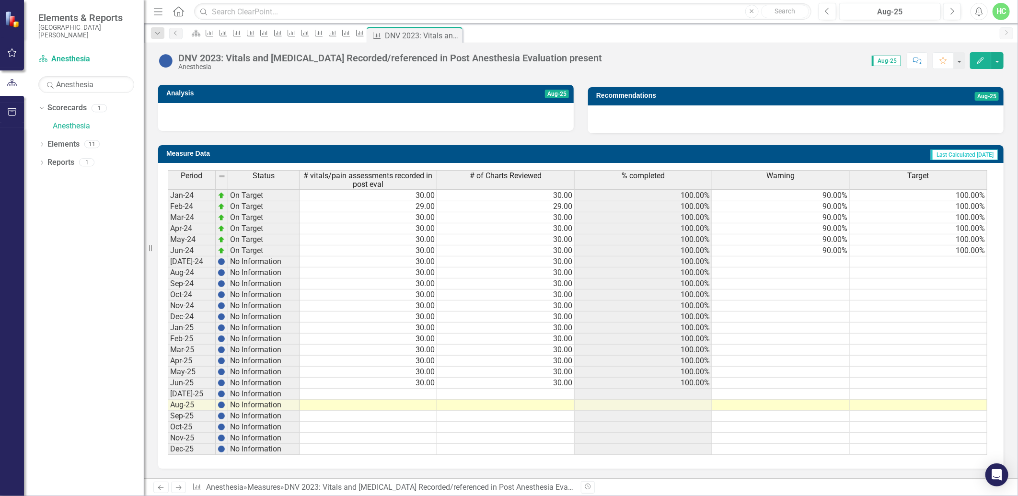
click at [178, 487] on icon "Next" at bounding box center [178, 487] width 8 height 6
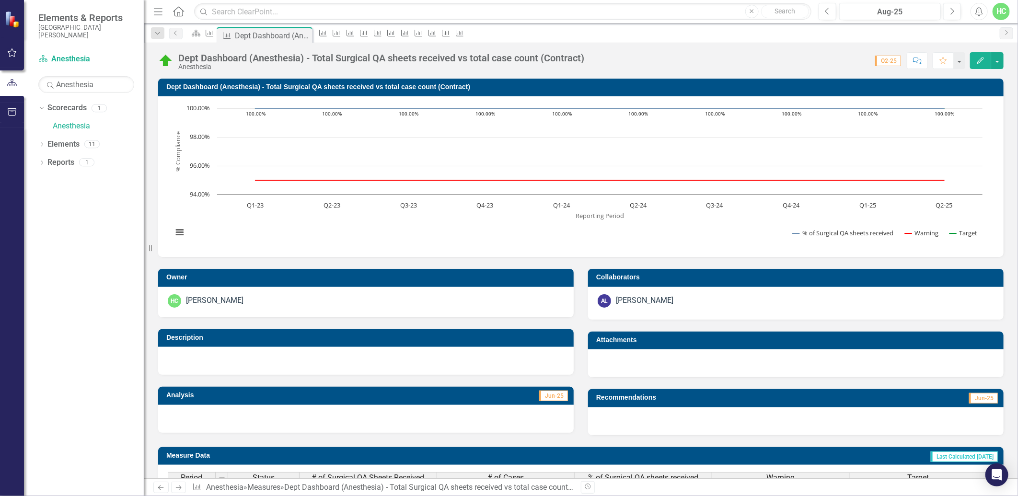
scroll to position [168, 0]
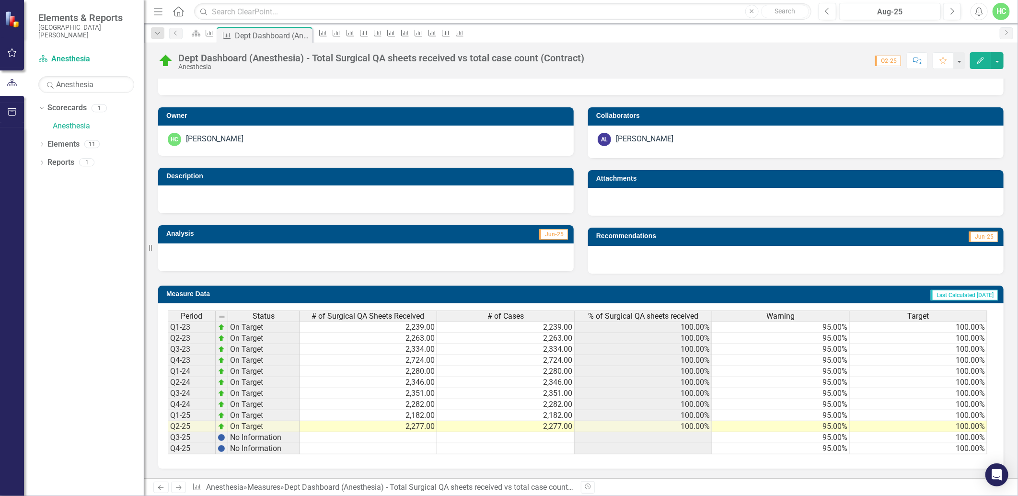
click at [179, 489] on icon "Next" at bounding box center [178, 487] width 8 height 6
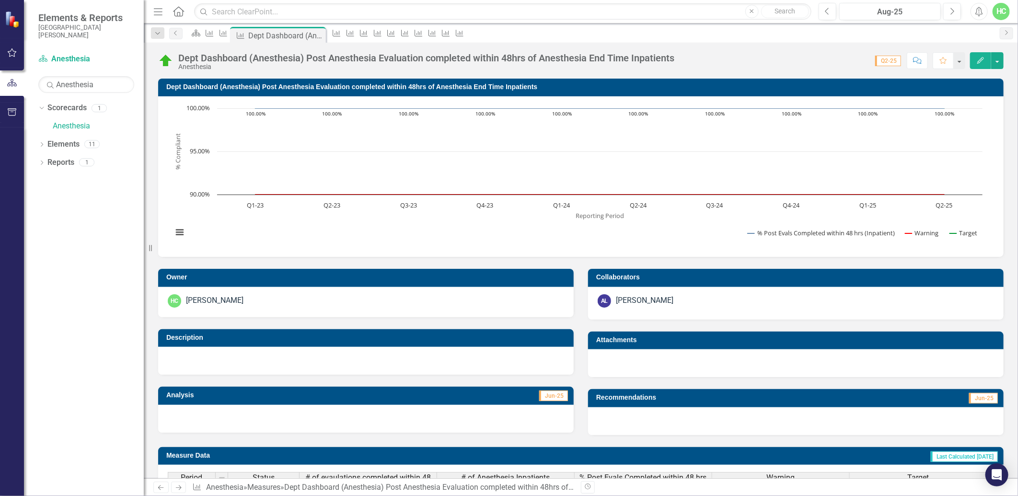
scroll to position [175, 0]
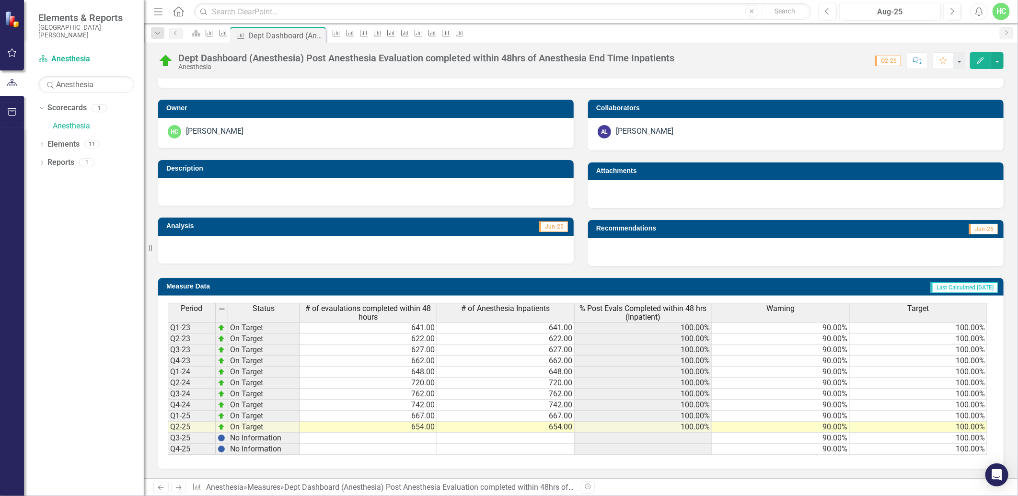
click at [183, 488] on link "Next" at bounding box center [178, 486] width 15 height 11
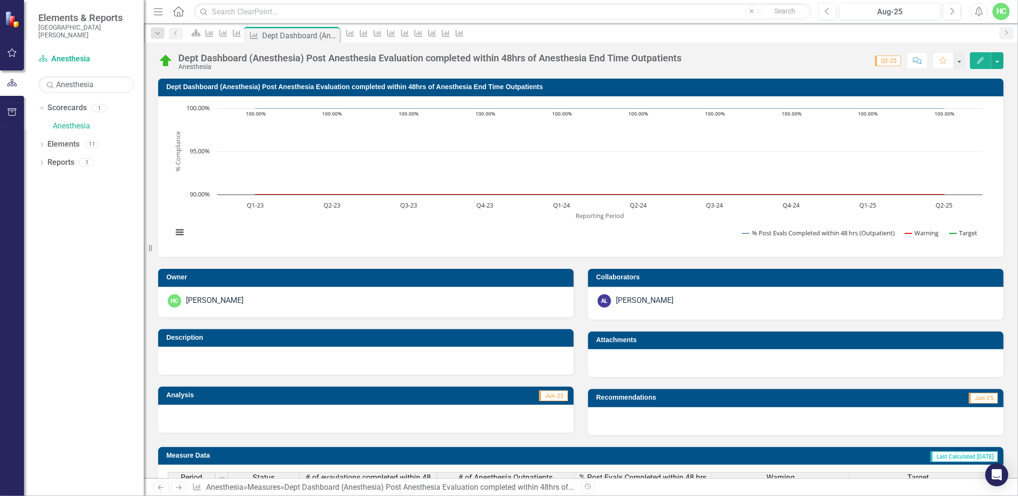
scroll to position [175, 0]
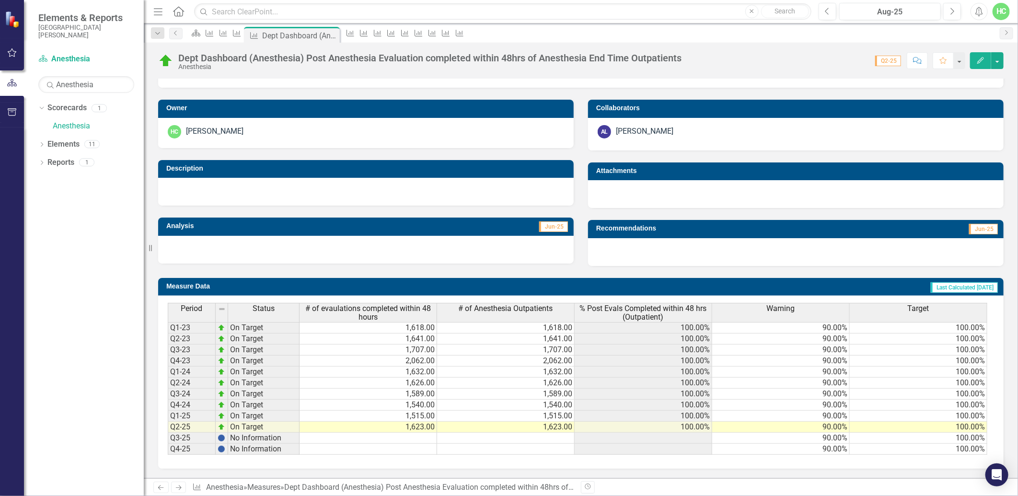
click at [176, 488] on icon "Next" at bounding box center [178, 487] width 8 height 6
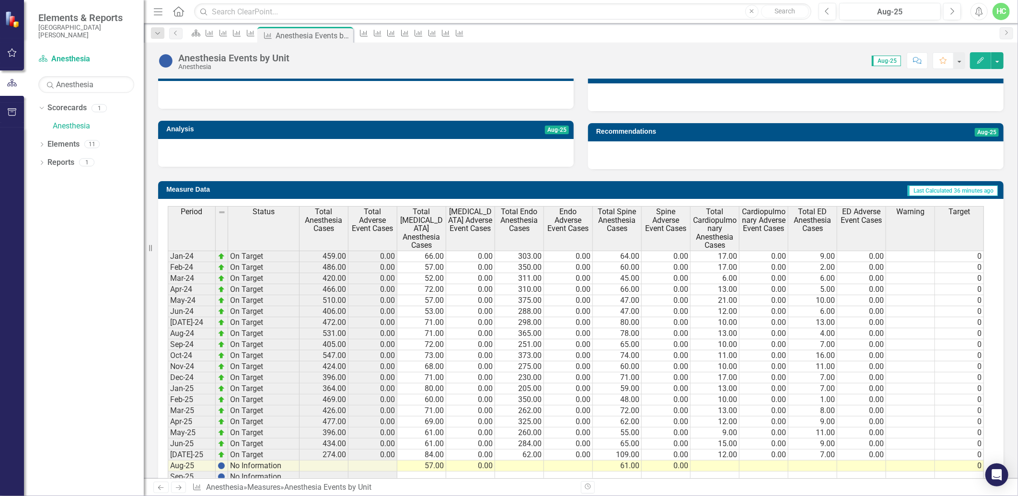
scroll to position [333, 0]
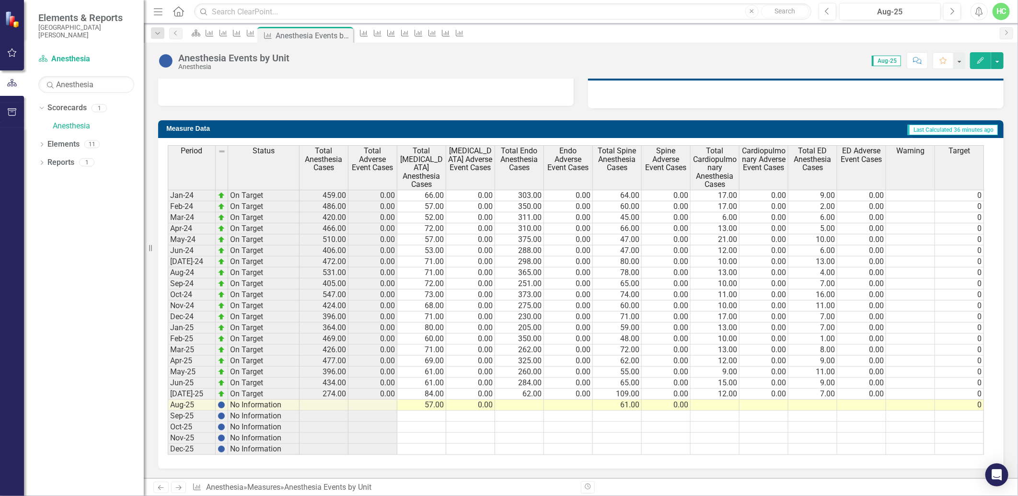
click at [183, 488] on link "Next" at bounding box center [178, 486] width 15 height 11
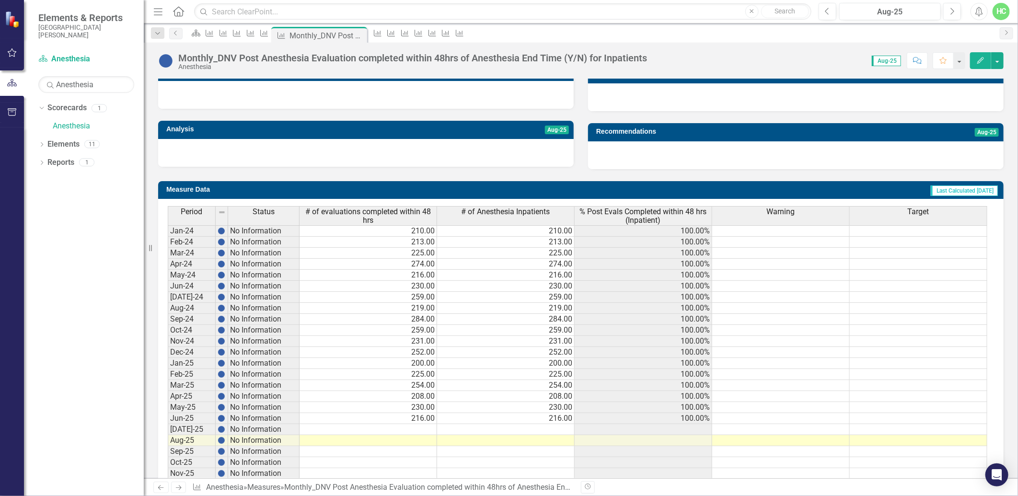
scroll to position [308, 0]
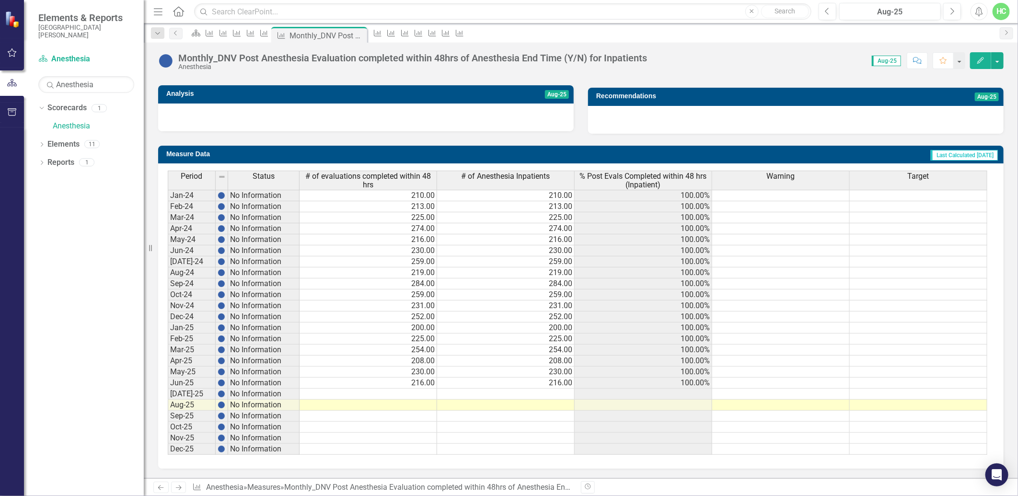
click at [778, 75] on div "Monthly_DNV Post Anesthesia Evaluation completed within 48hrs of Anesthesia End…" at bounding box center [581, 261] width 874 height 436
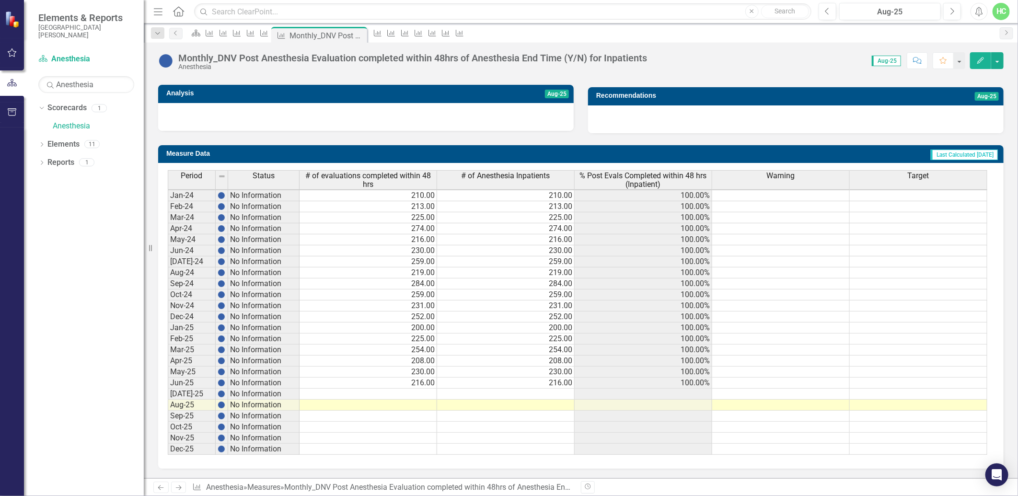
scroll to position [1, 0]
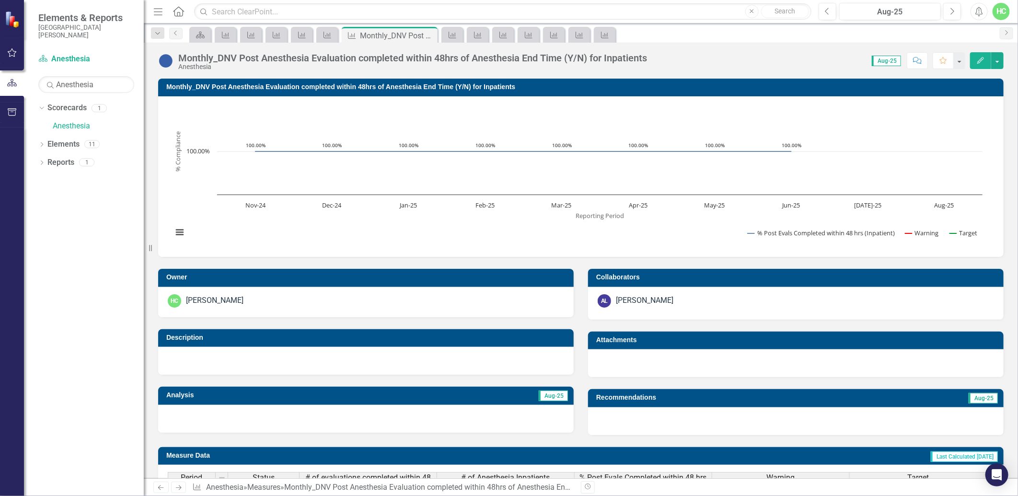
scroll to position [1, 0]
